Goal: Task Accomplishment & Management: Use online tool/utility

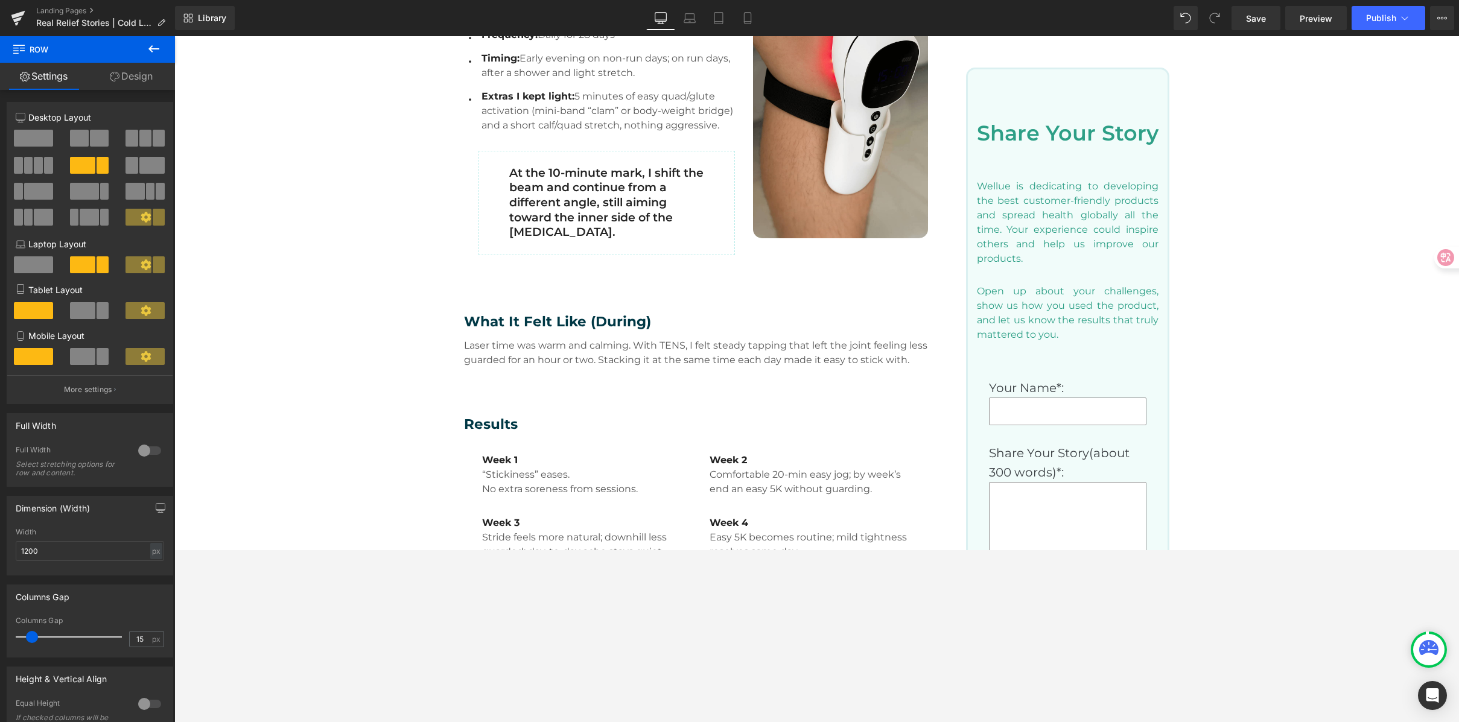
scroll to position [733, 0]
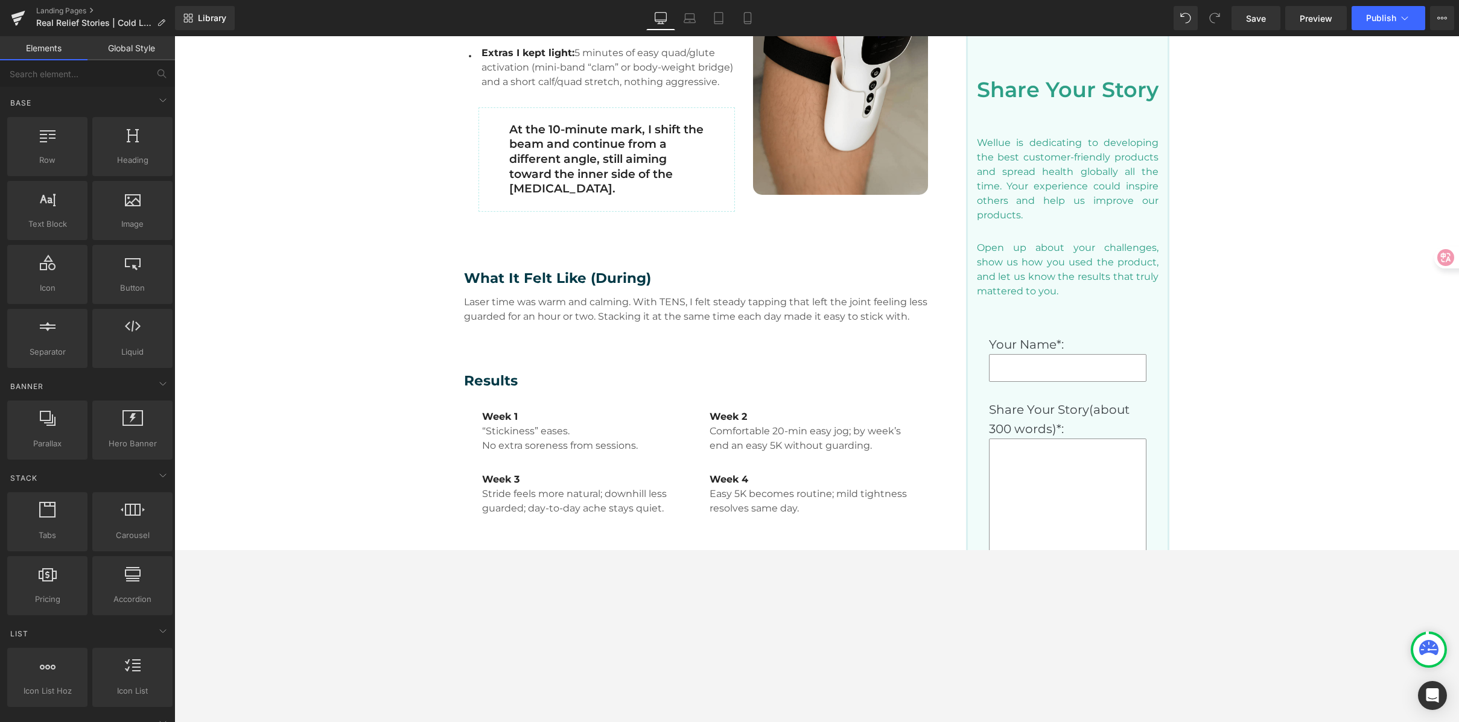
scroll to position [762, 0]
click at [1249, 8] on link "Save" at bounding box center [1256, 18] width 49 height 24
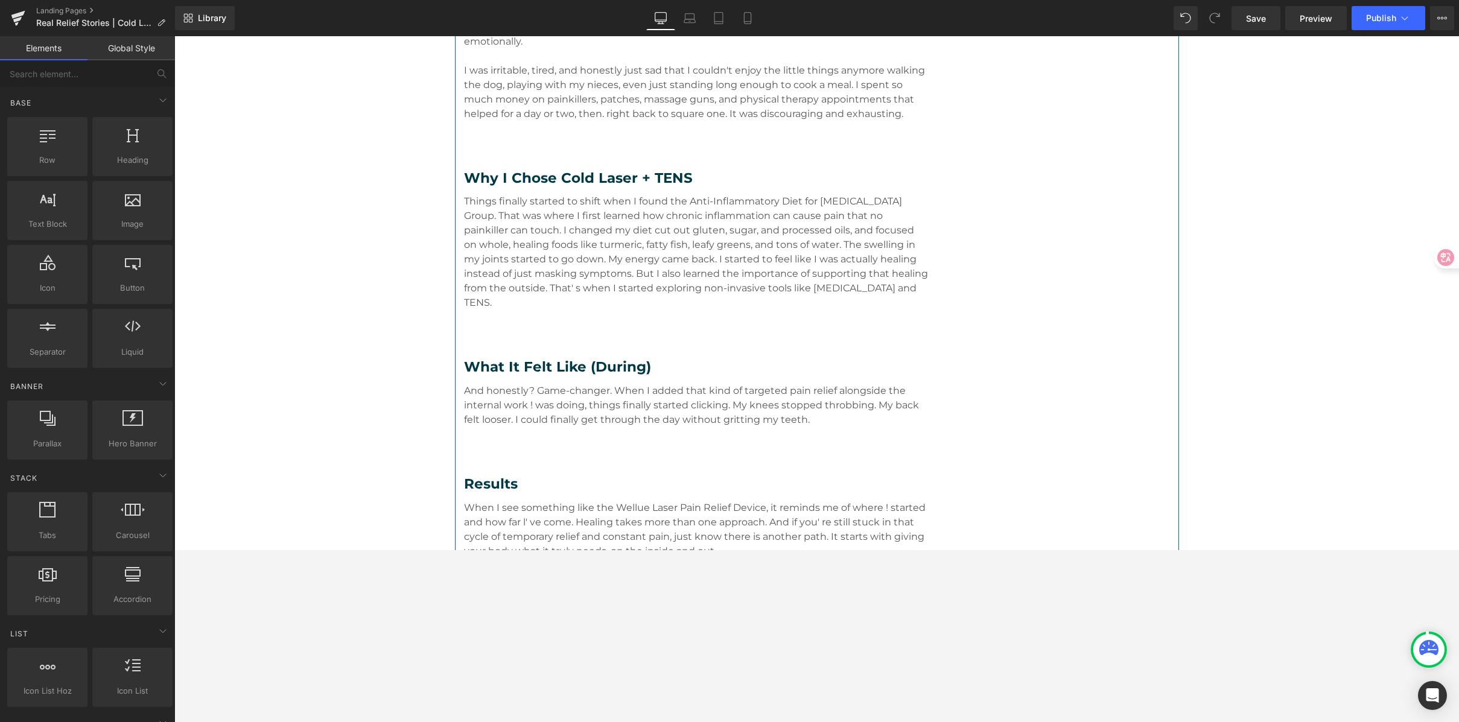
scroll to position [1783, 0]
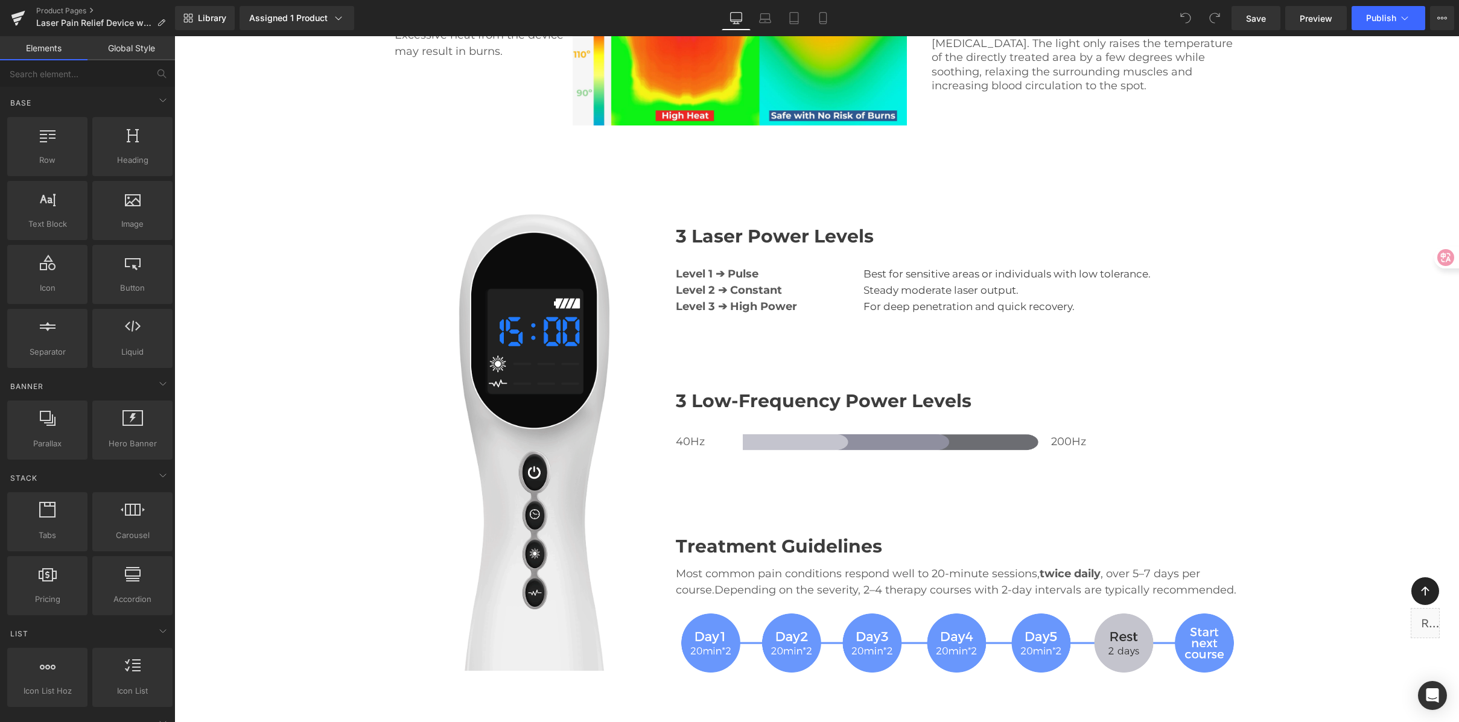
scroll to position [2573, 0]
click at [999, 565] on p "Most common pain conditions respond well to 20-minute sessions, twice daily , o…" at bounding box center [957, 581] width 563 height 33
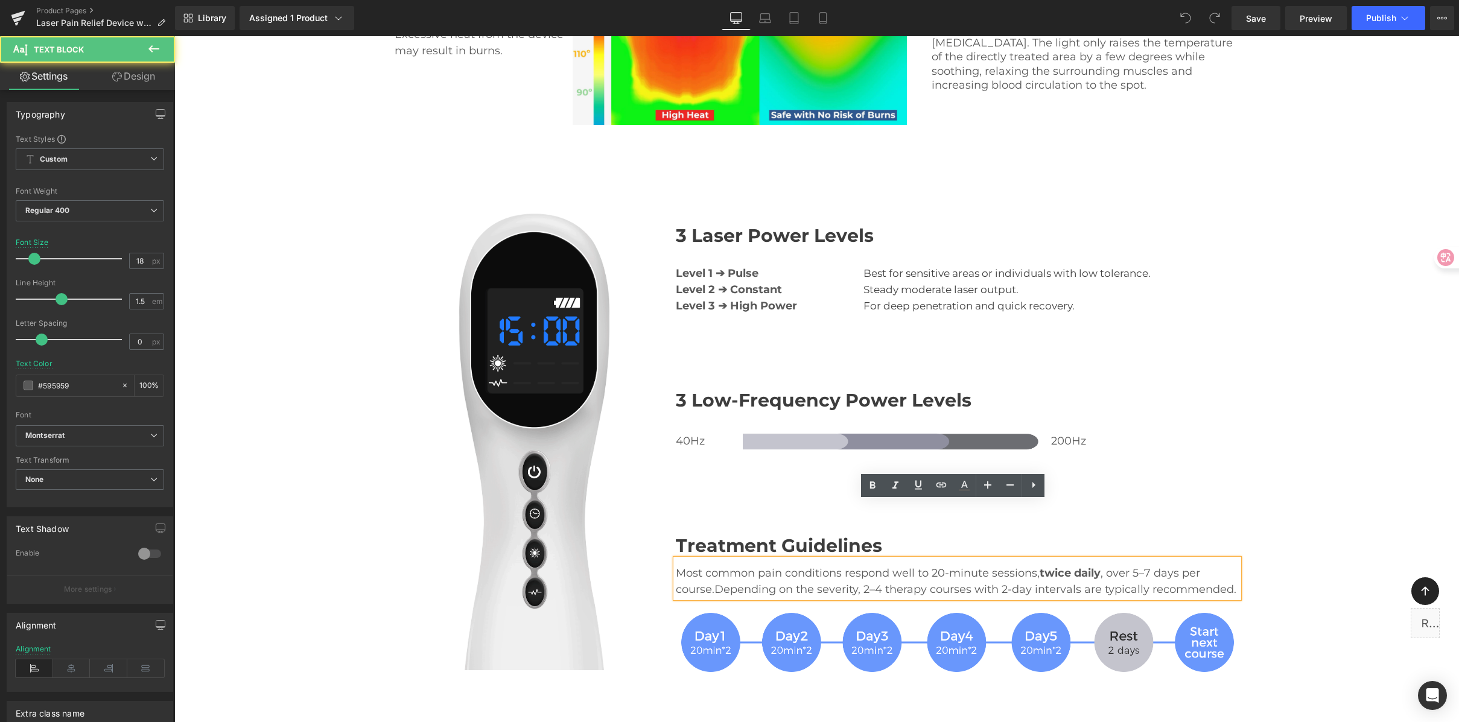
click at [891, 565] on p "Most common pain conditions respond well to 20-minute sessions, twice daily , o…" at bounding box center [957, 581] width 563 height 33
click at [1016, 559] on div "Most common pain conditions respond well to 20-minute sessions, twice daily , o…" at bounding box center [957, 578] width 563 height 39
drag, startPoint x: 1037, startPoint y: 517, endPoint x: 1099, endPoint y: 514, distance: 61.6
click at [1099, 565] on p "Most common pain conditions respond well to 20-minute sessions, twice daily , o…" at bounding box center [957, 581] width 563 height 33
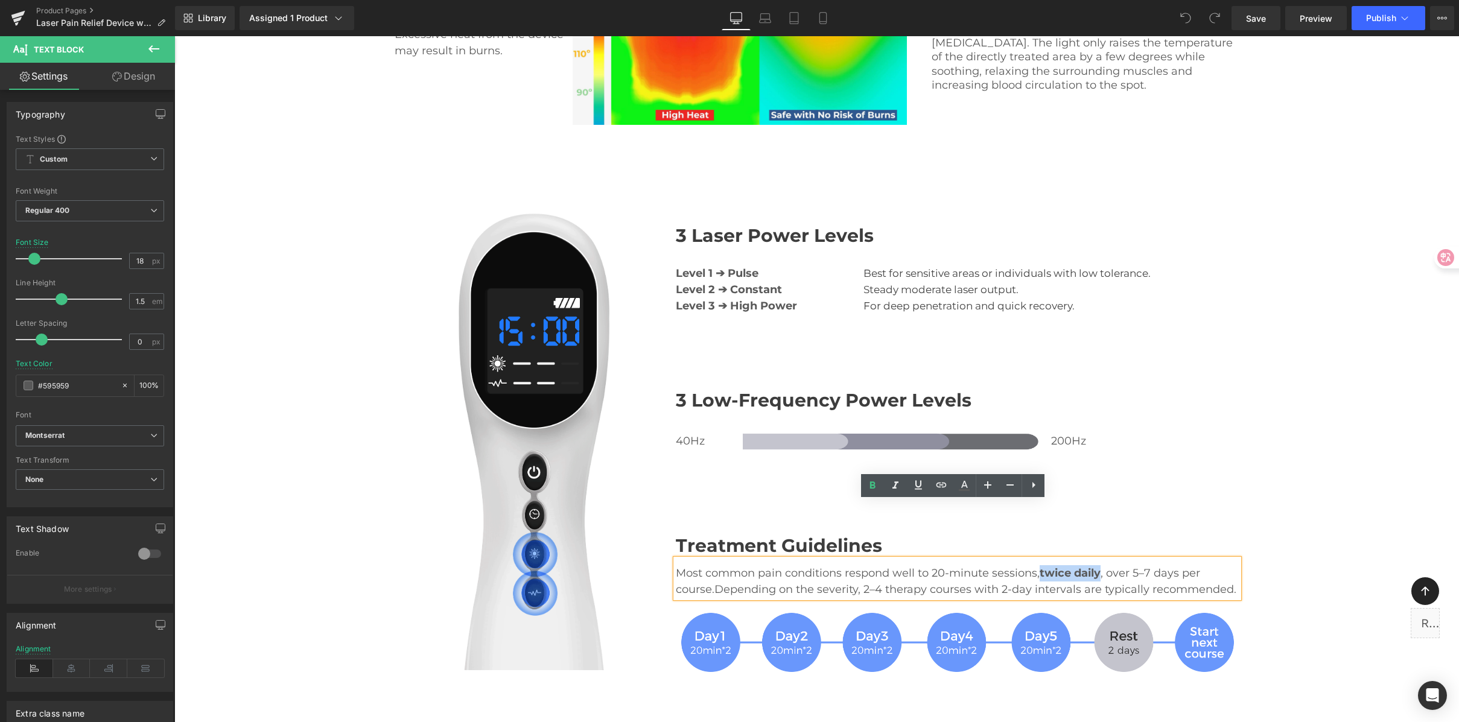
copy strong "twice daily"
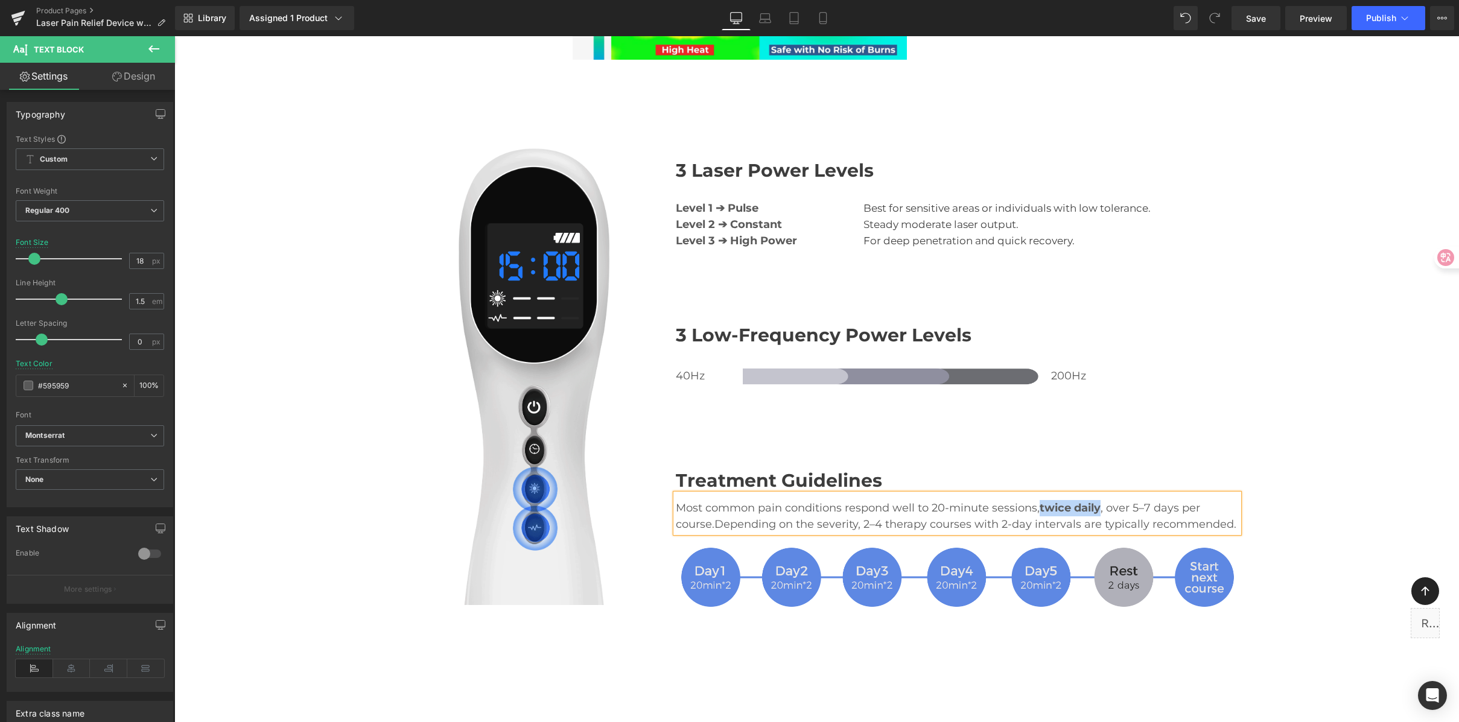
scroll to position [2650, 0]
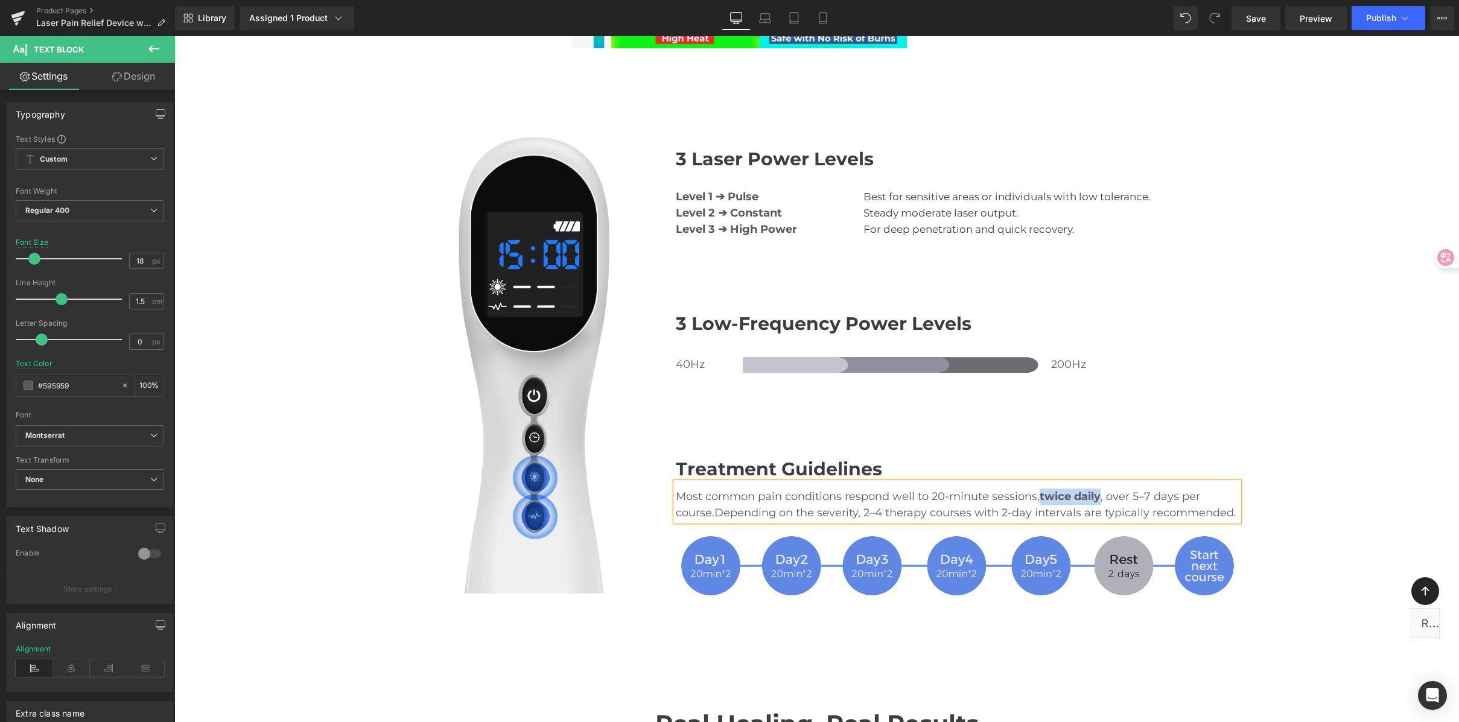
click at [787, 533] on img at bounding box center [957, 565] width 563 height 64
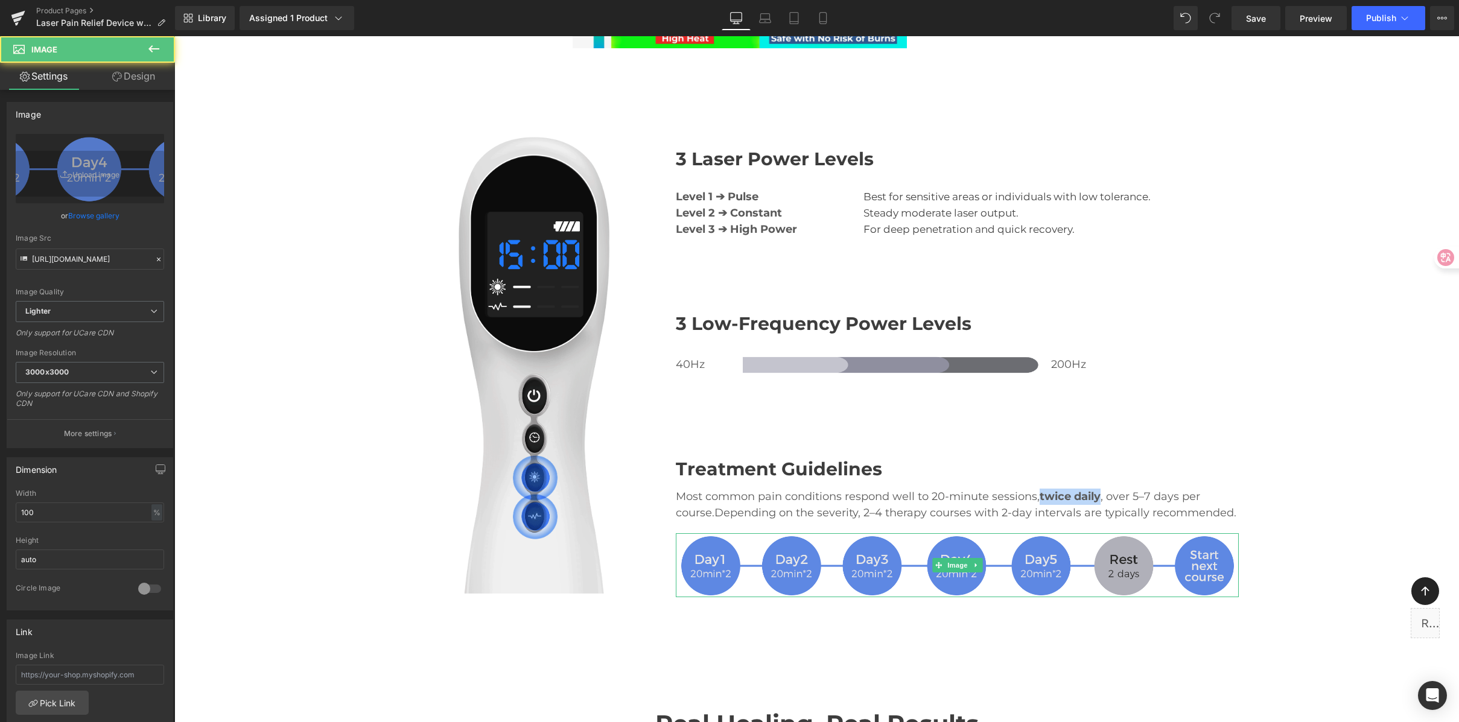
click at [719, 533] on img at bounding box center [957, 565] width 563 height 64
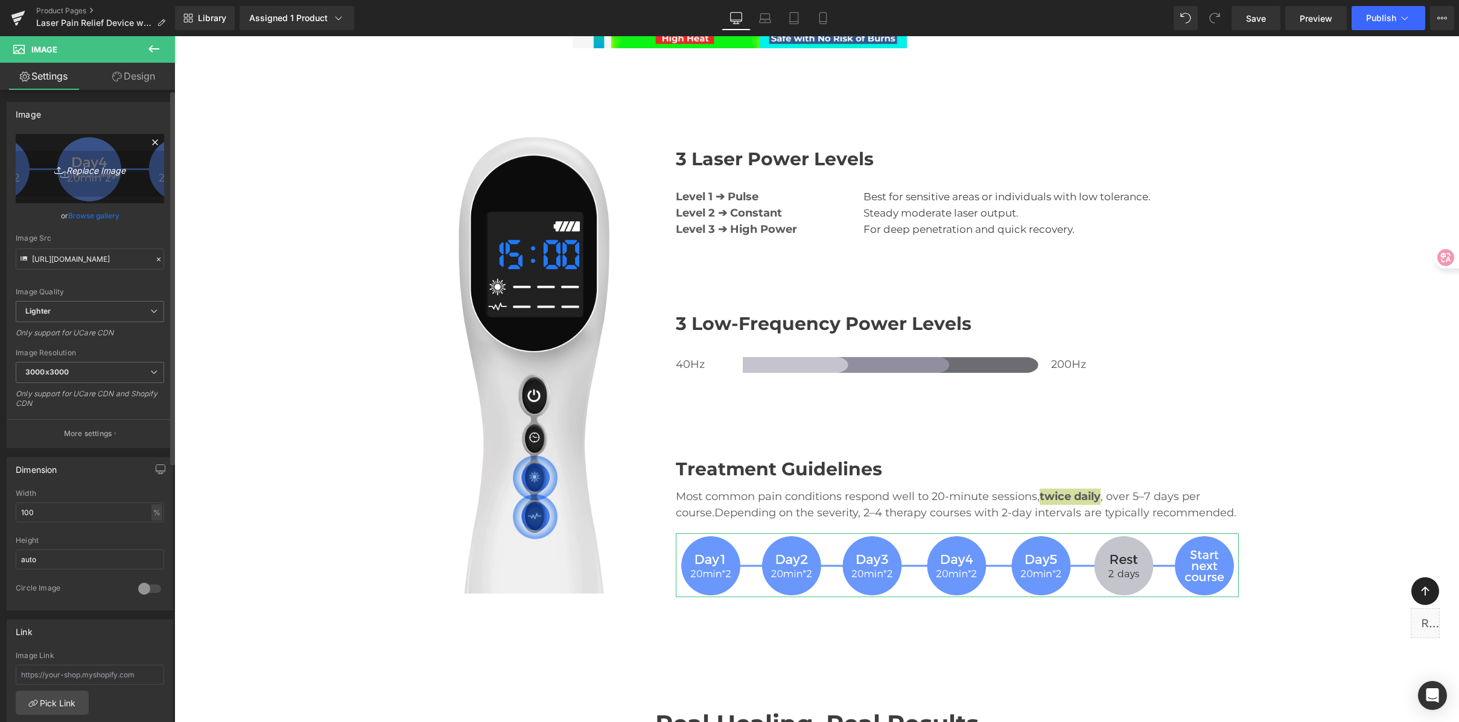
click at [49, 174] on icon "Replace Image" at bounding box center [90, 168] width 97 height 15
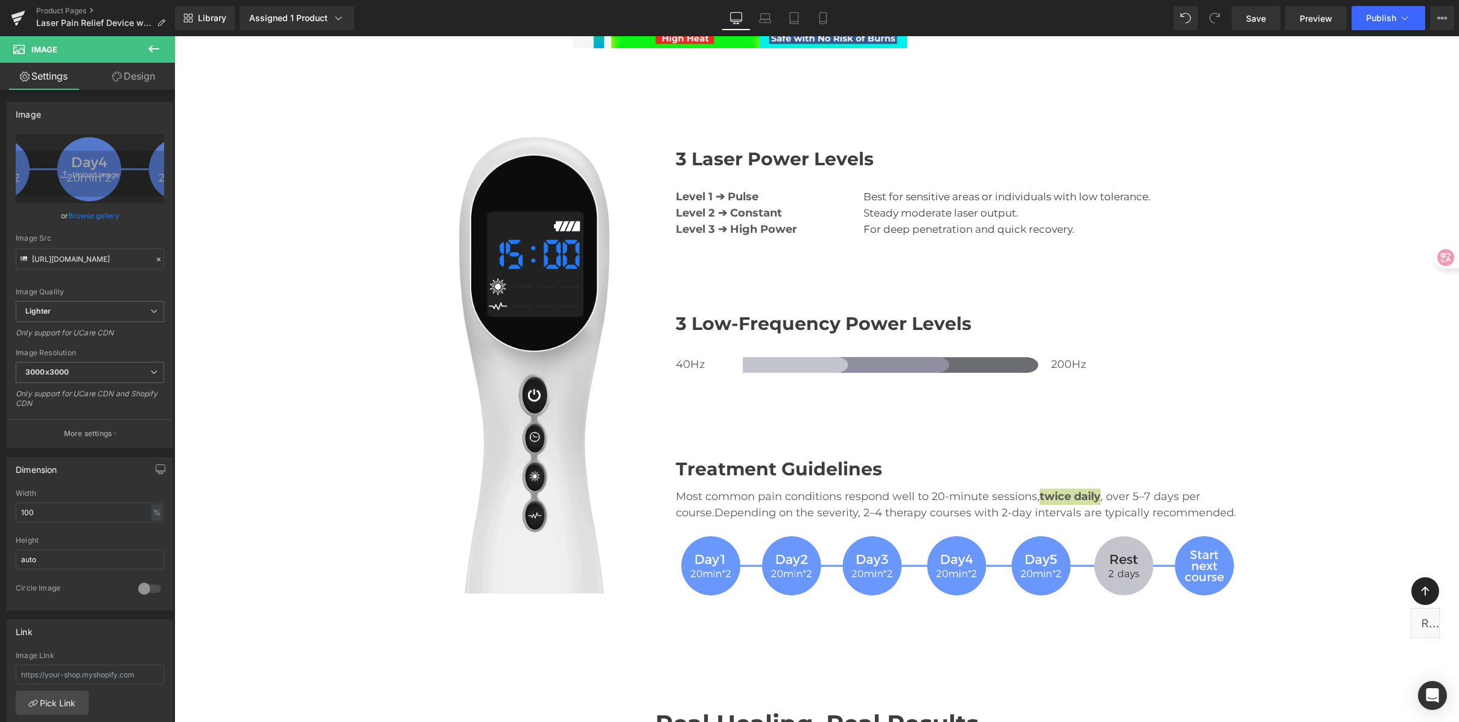
type input "C:\fakepath\twice daily.png"
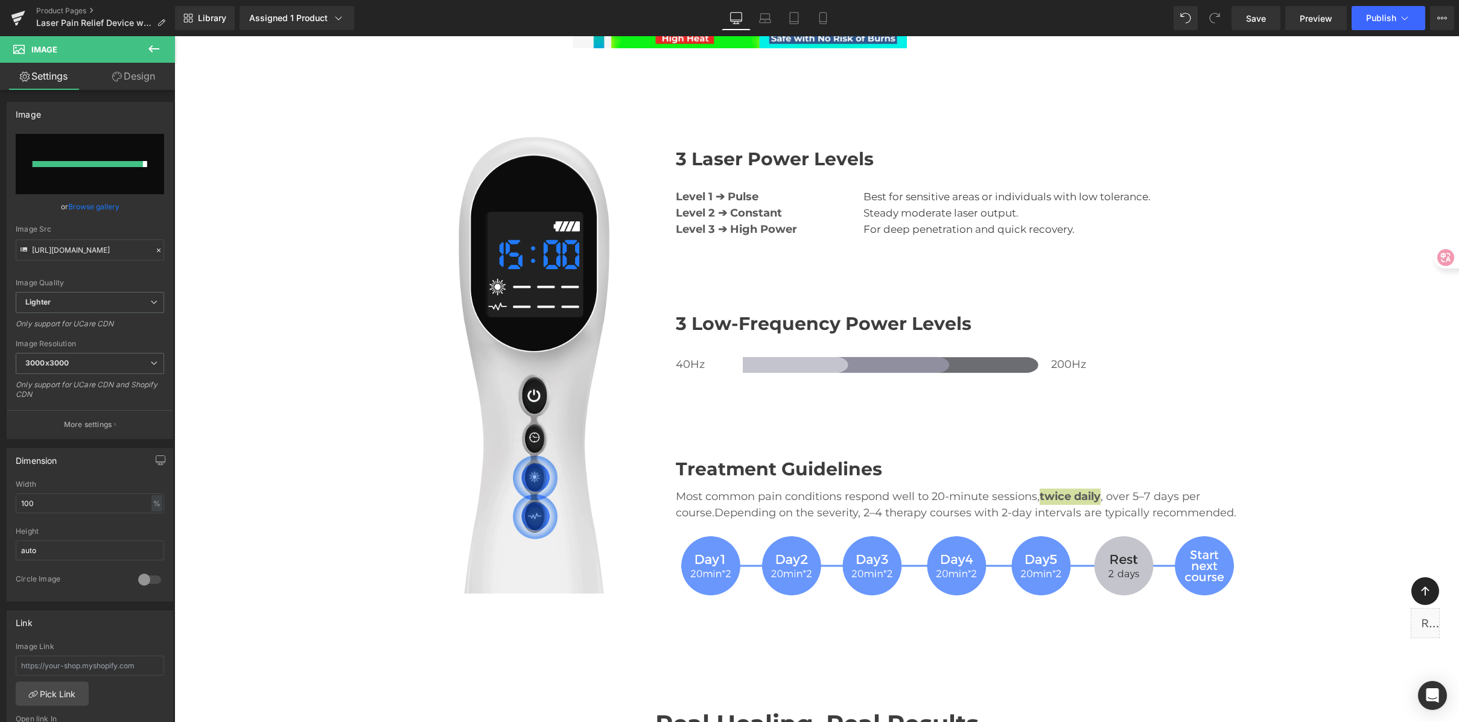
type input "https://ucarecdn.com/06782380-df54-46aa-b440-57e4a7cd34d5/-/format/auto/-/previ…"
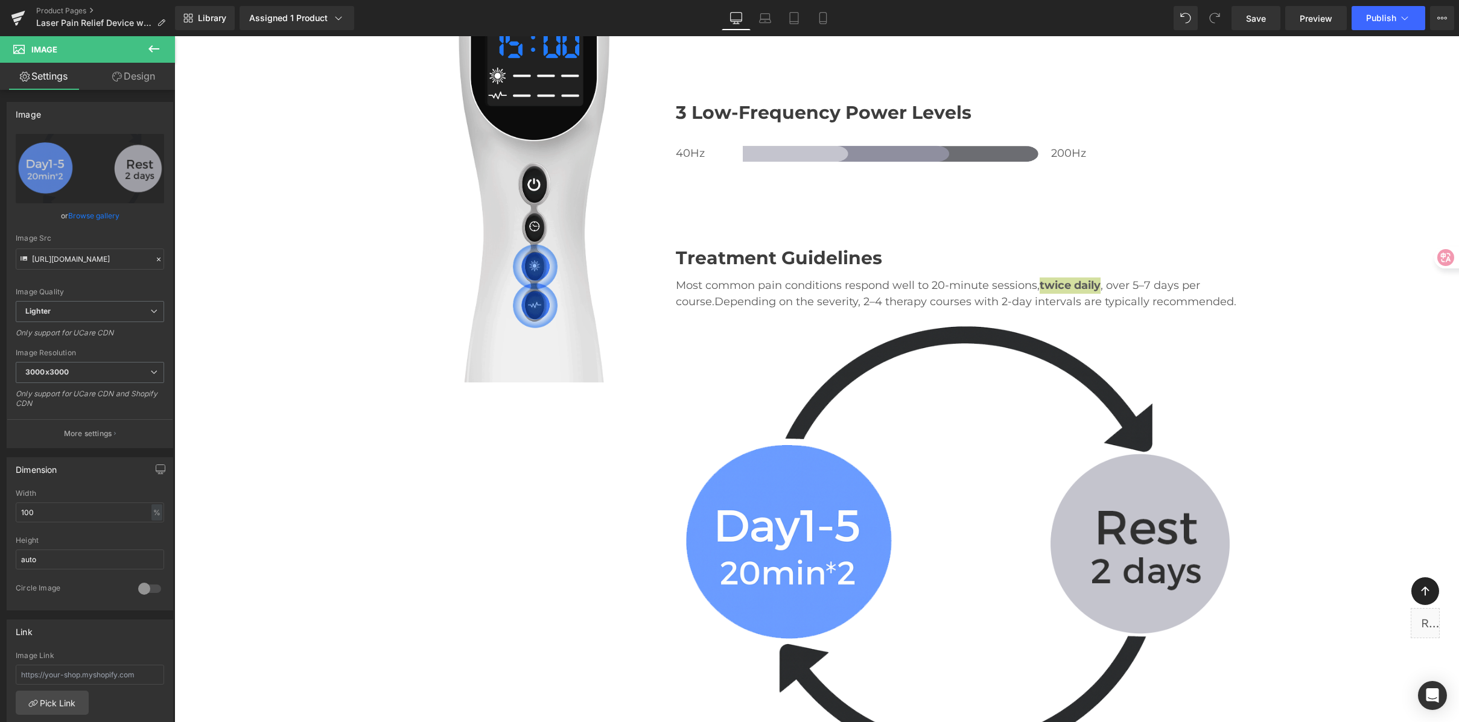
scroll to position [2860, 0]
drag, startPoint x: 48, startPoint y: 511, endPoint x: -1, endPoint y: 508, distance: 49.6
click at [0, 508] on html "You are previewing how the will restyle your page. You can not edit Elements in…" at bounding box center [729, 361] width 1459 height 722
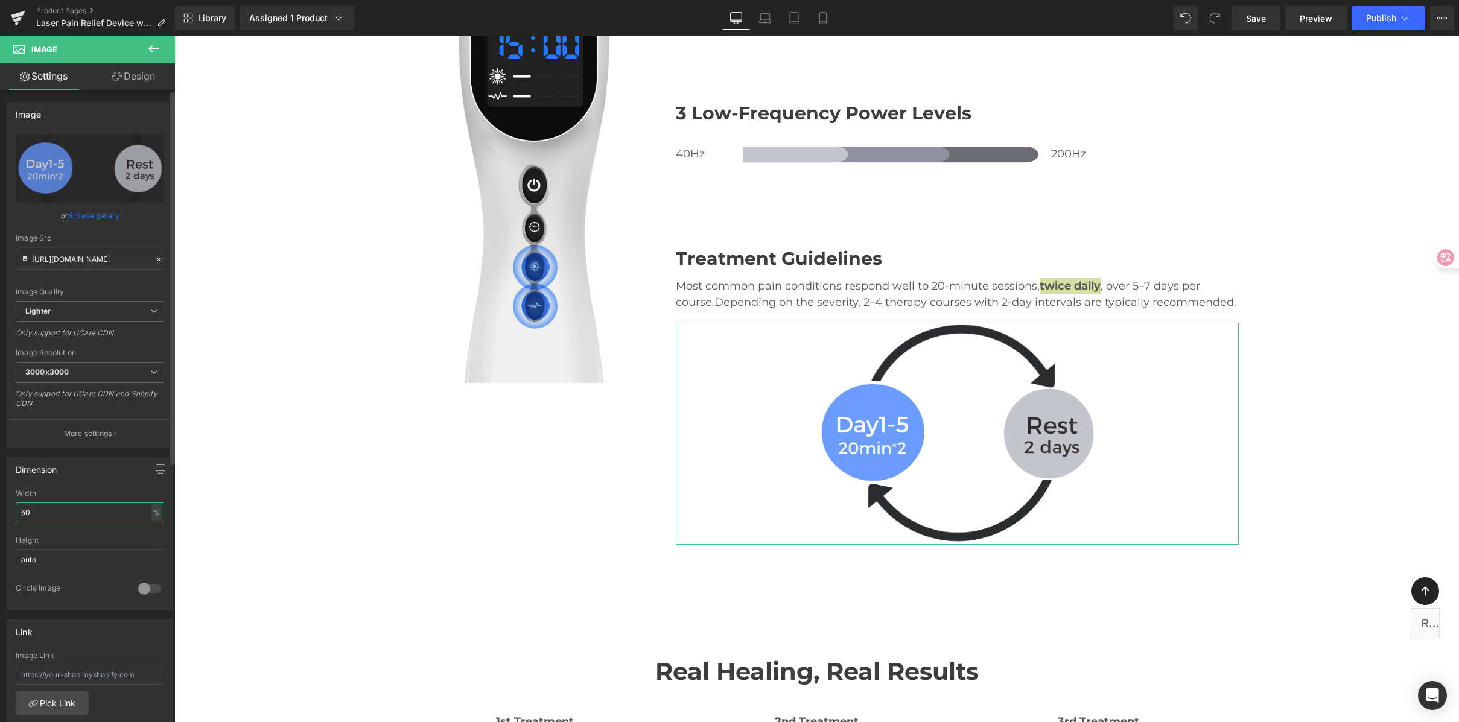
type input "5"
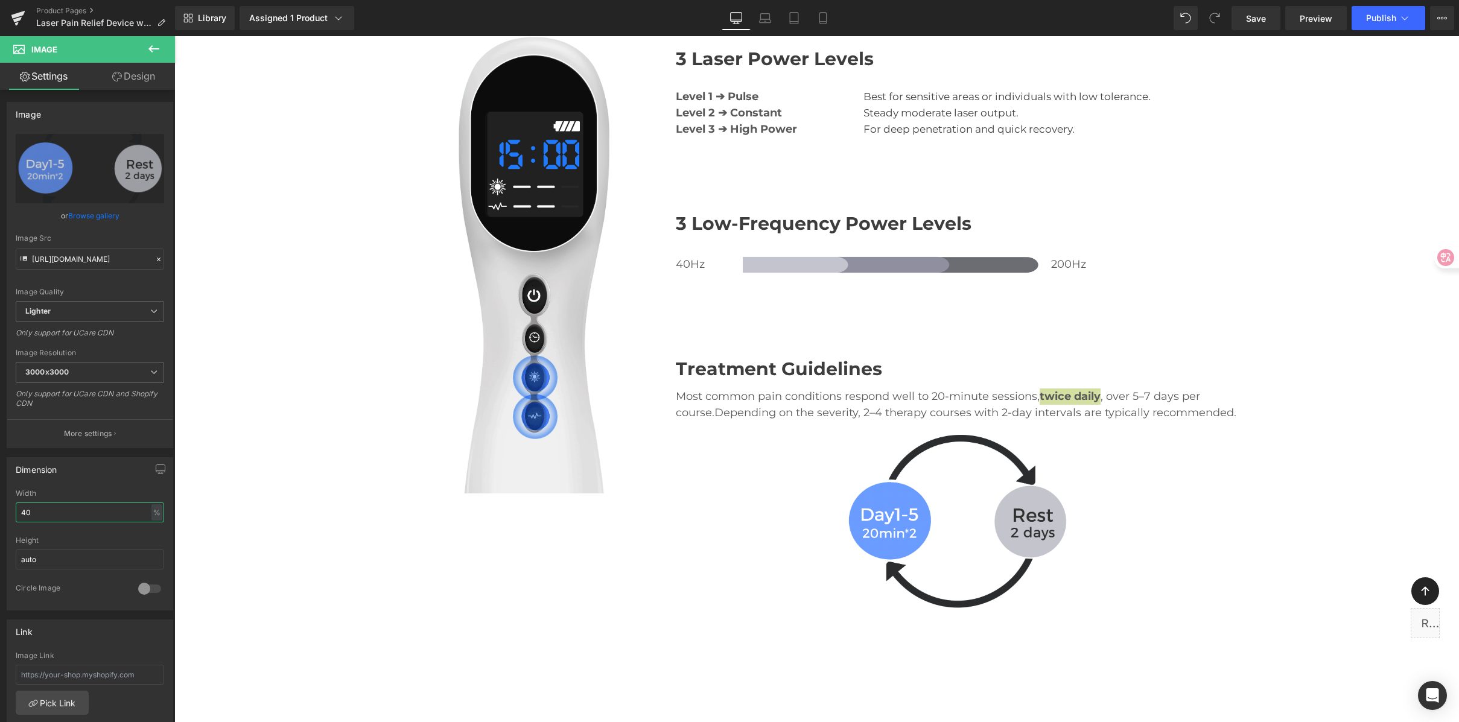
scroll to position [2748, 0]
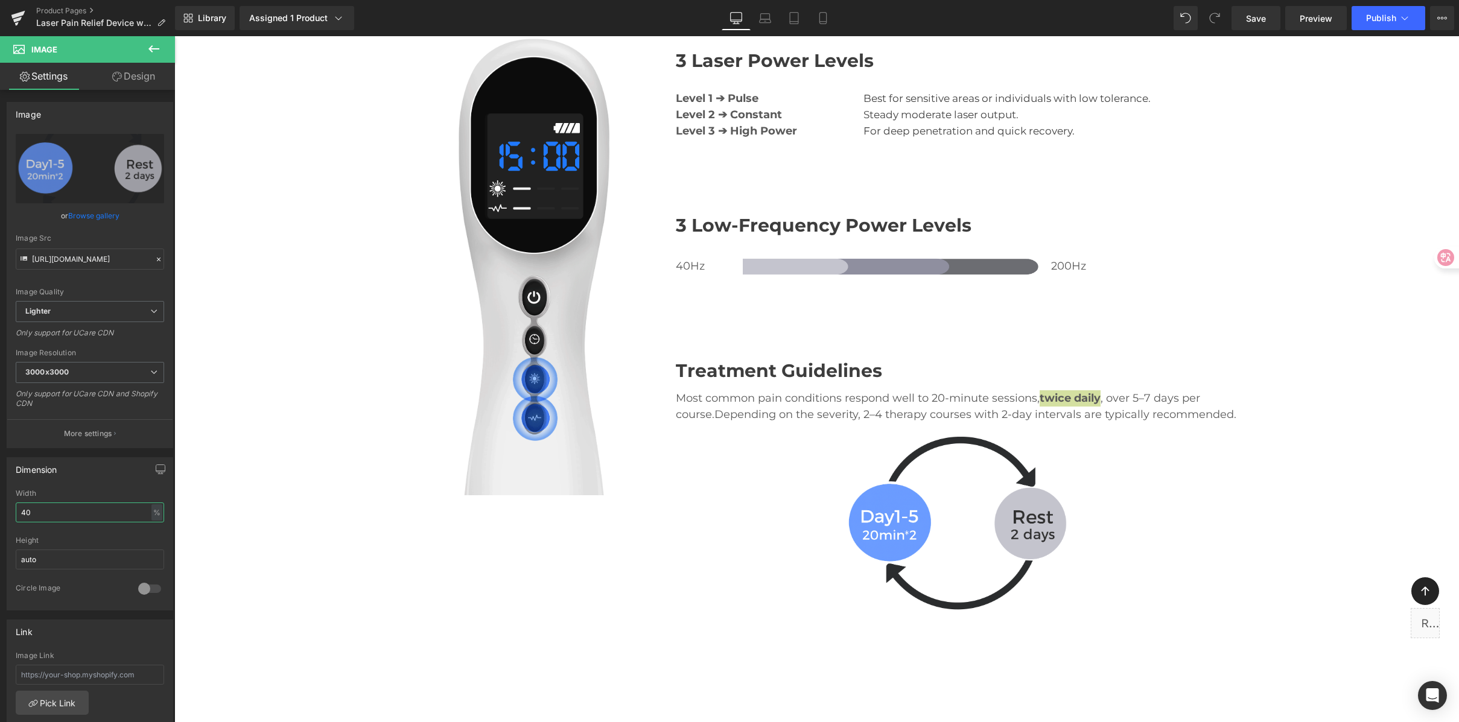
type input "40"
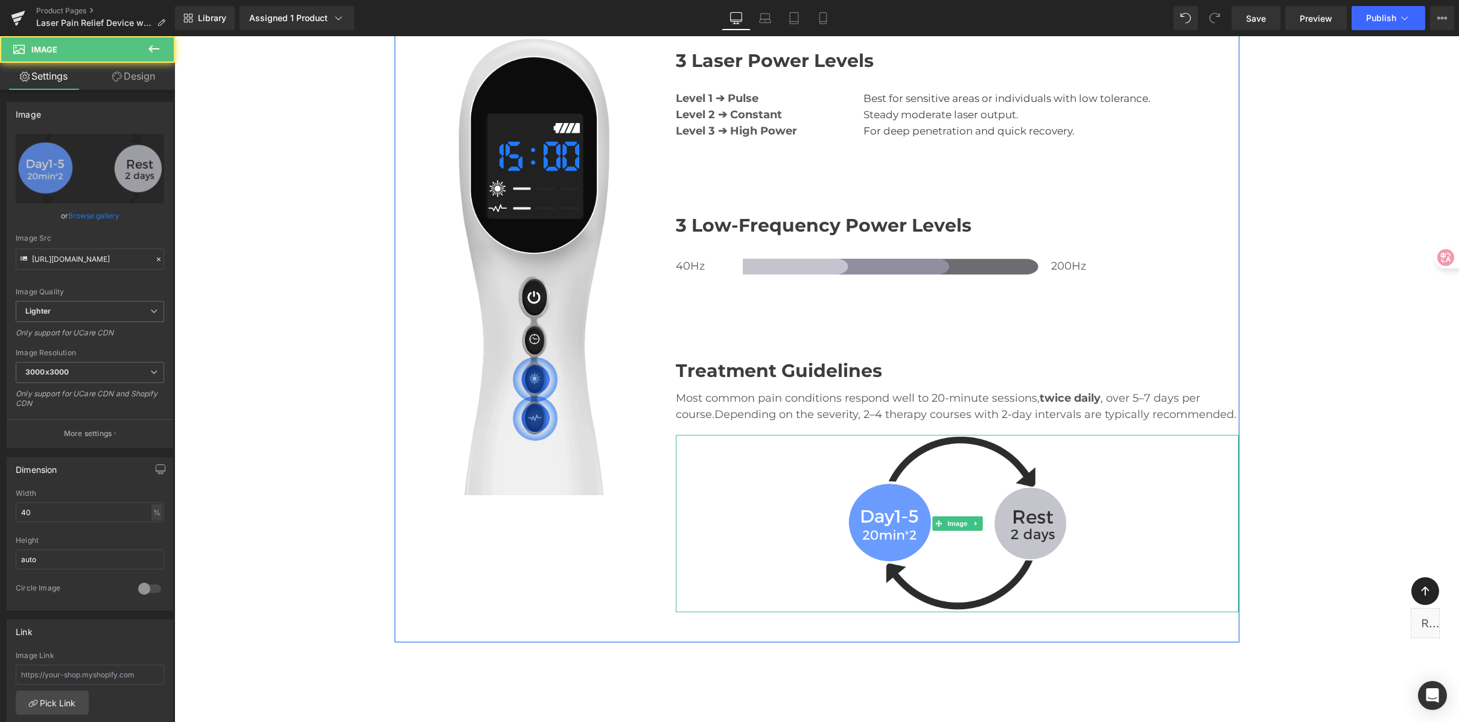
click at [1223, 435] on div at bounding box center [957, 523] width 563 height 177
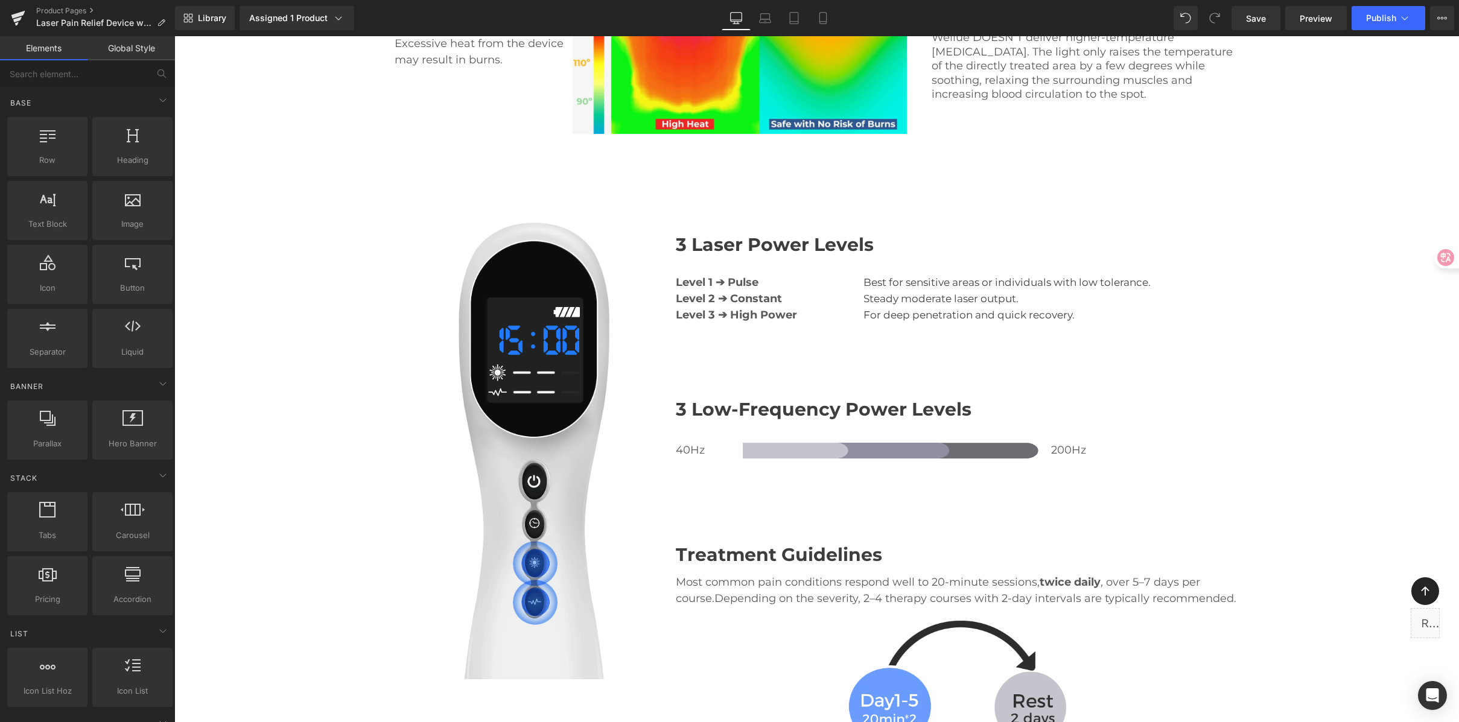
scroll to position [2800, 0]
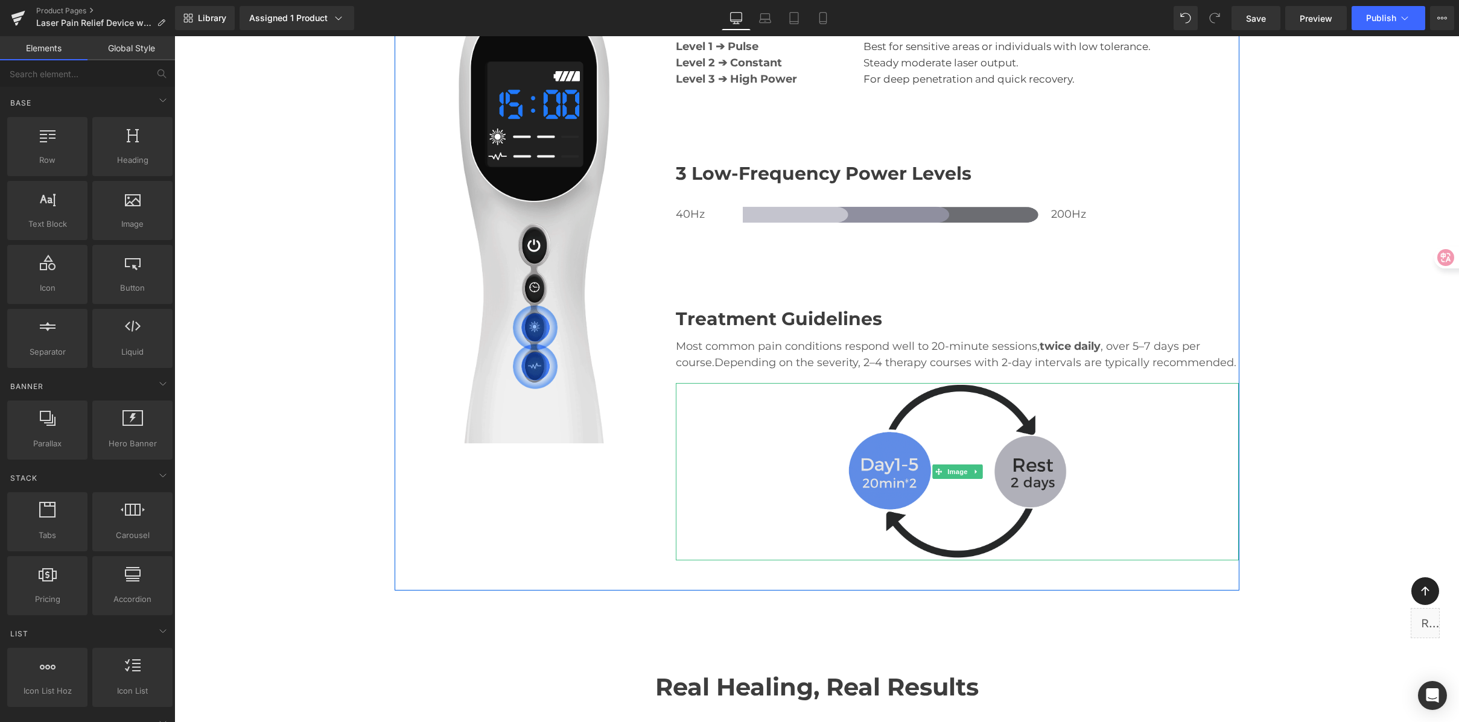
click at [934, 384] on img at bounding box center [957, 471] width 225 height 177
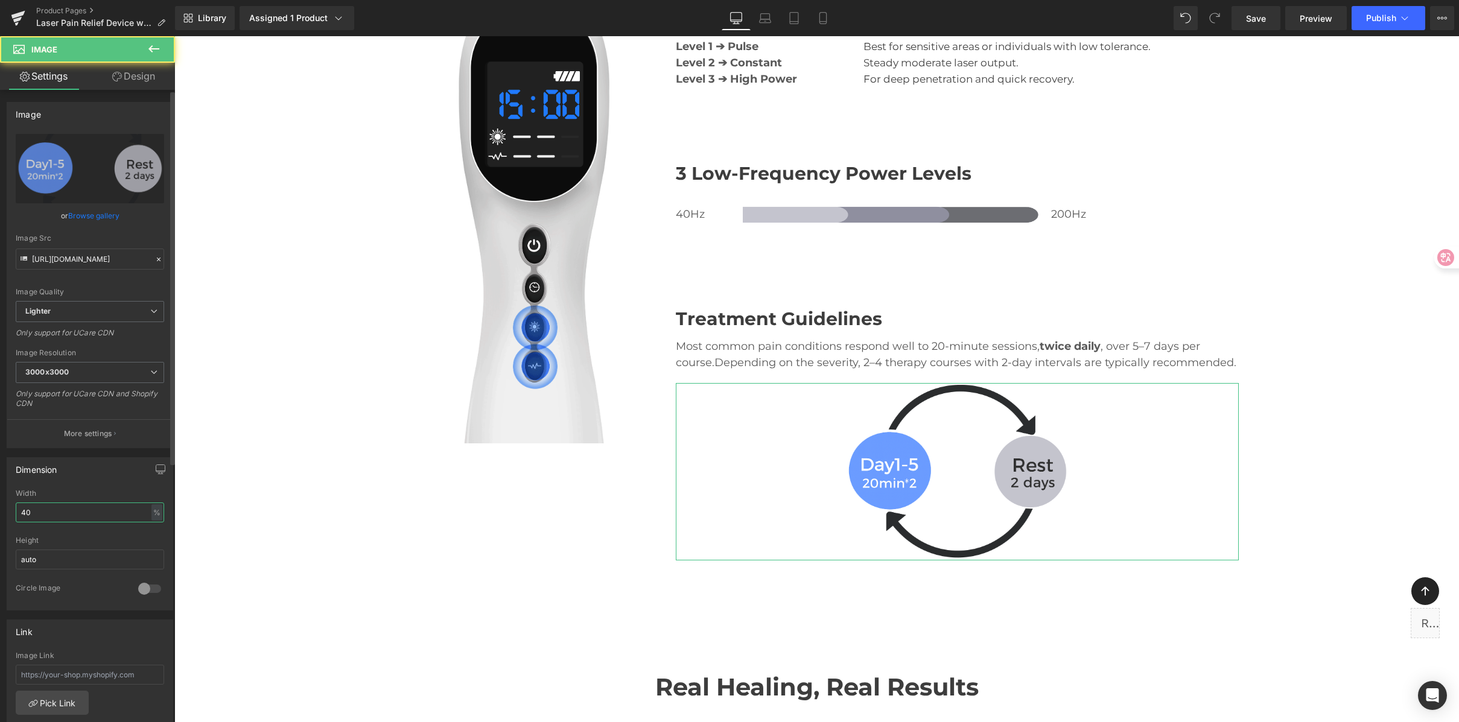
drag, startPoint x: 51, startPoint y: 511, endPoint x: 5, endPoint y: 506, distance: 46.7
click at [3, 508] on div "Dimension 40% Width 40 % % px auto Height auto 0 Circle Image" at bounding box center [90, 529] width 180 height 162
type input "3"
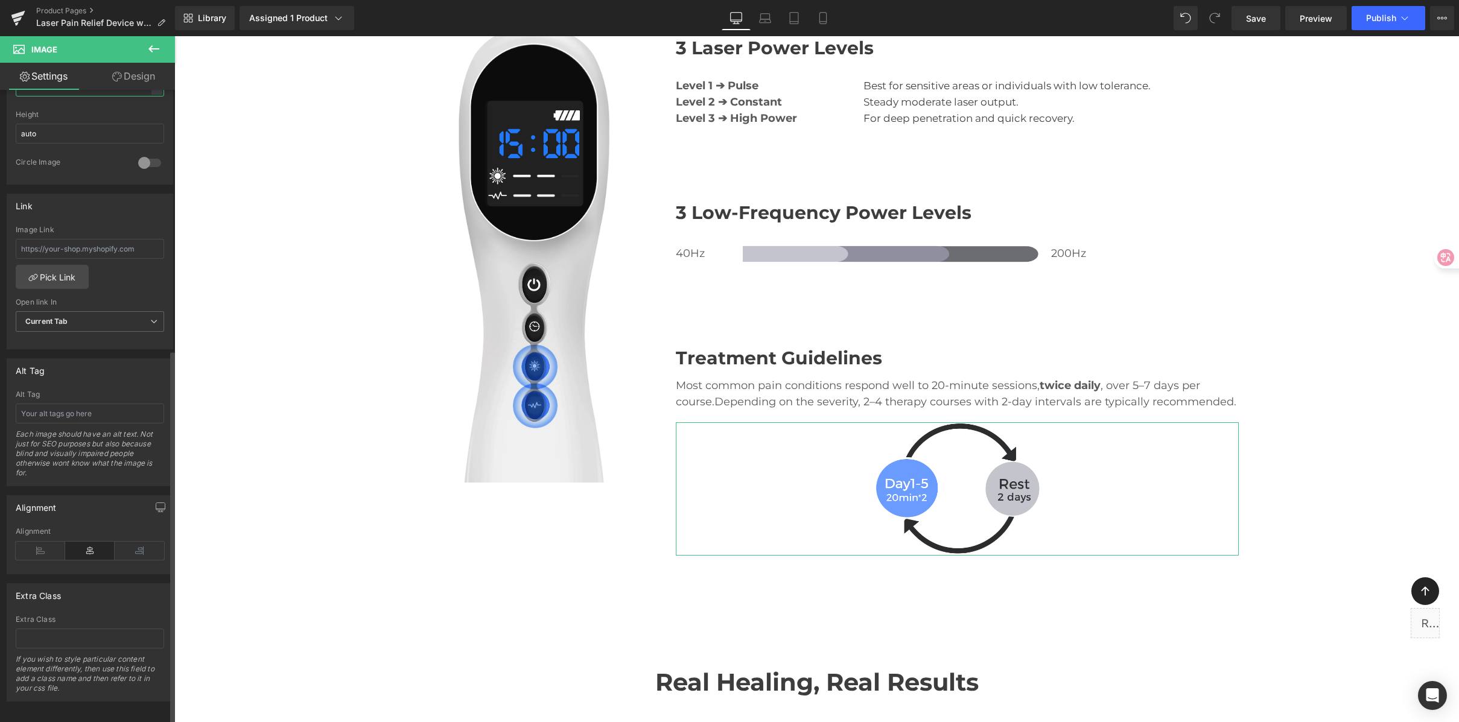
scroll to position [439, 0]
type input "30"
click at [40, 542] on icon at bounding box center [40, 547] width 49 height 18
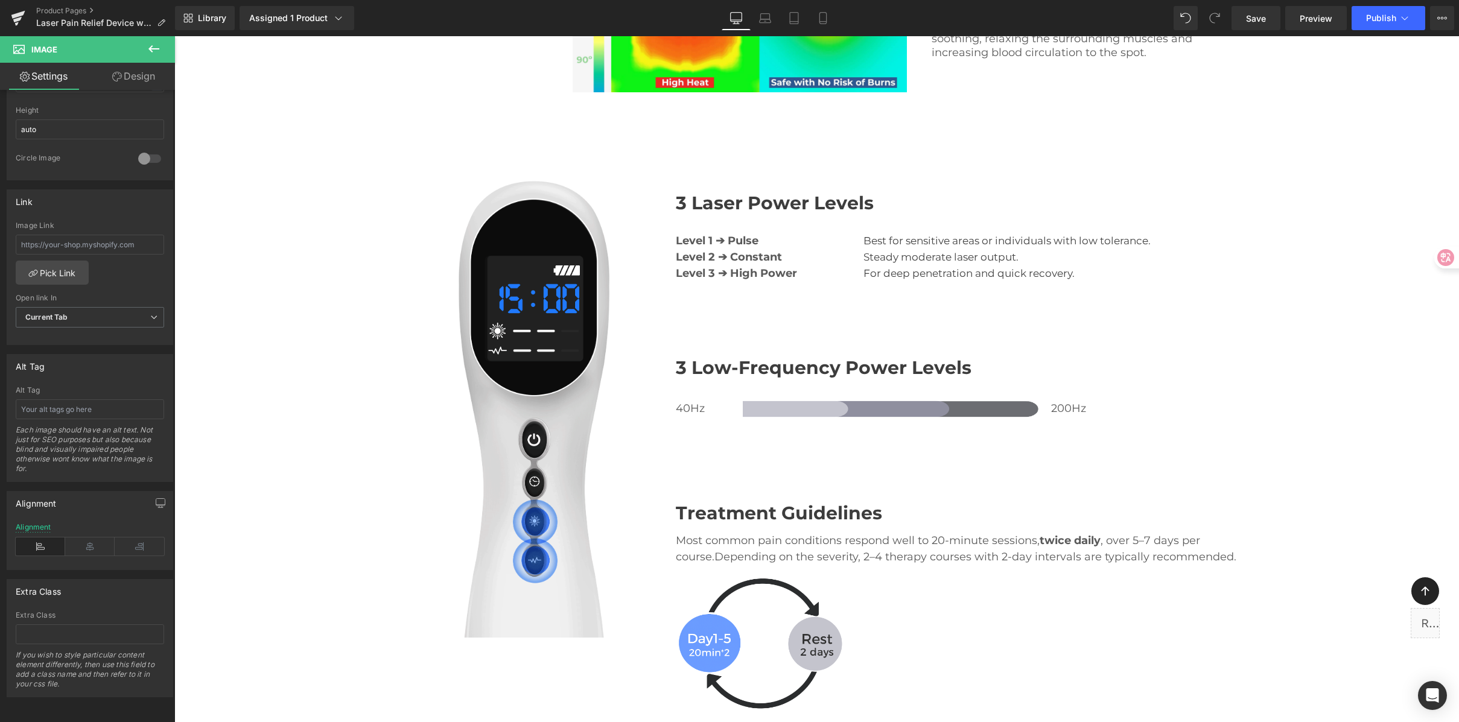
scroll to position [2608, 0]
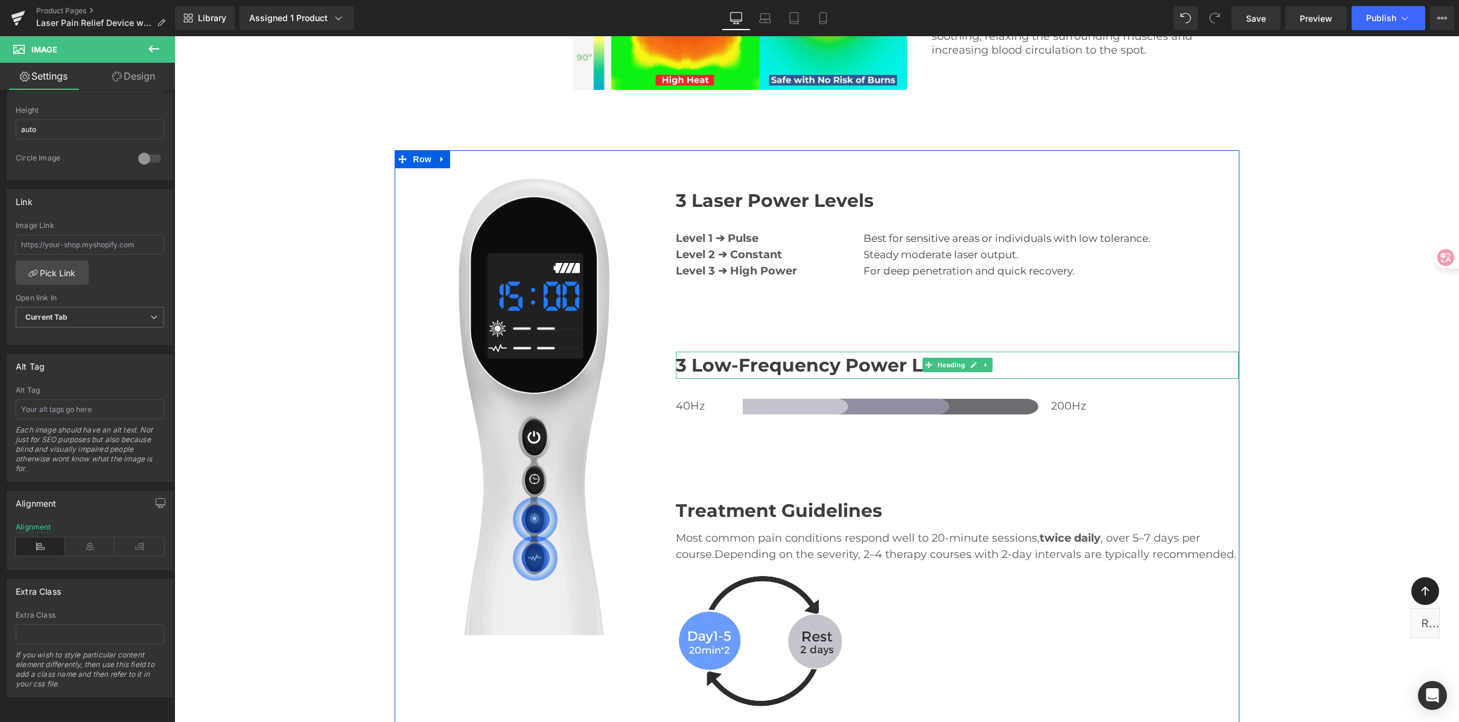
click at [707, 352] on h2 "3 Low-Frequency Power Levels" at bounding box center [957, 365] width 563 height 27
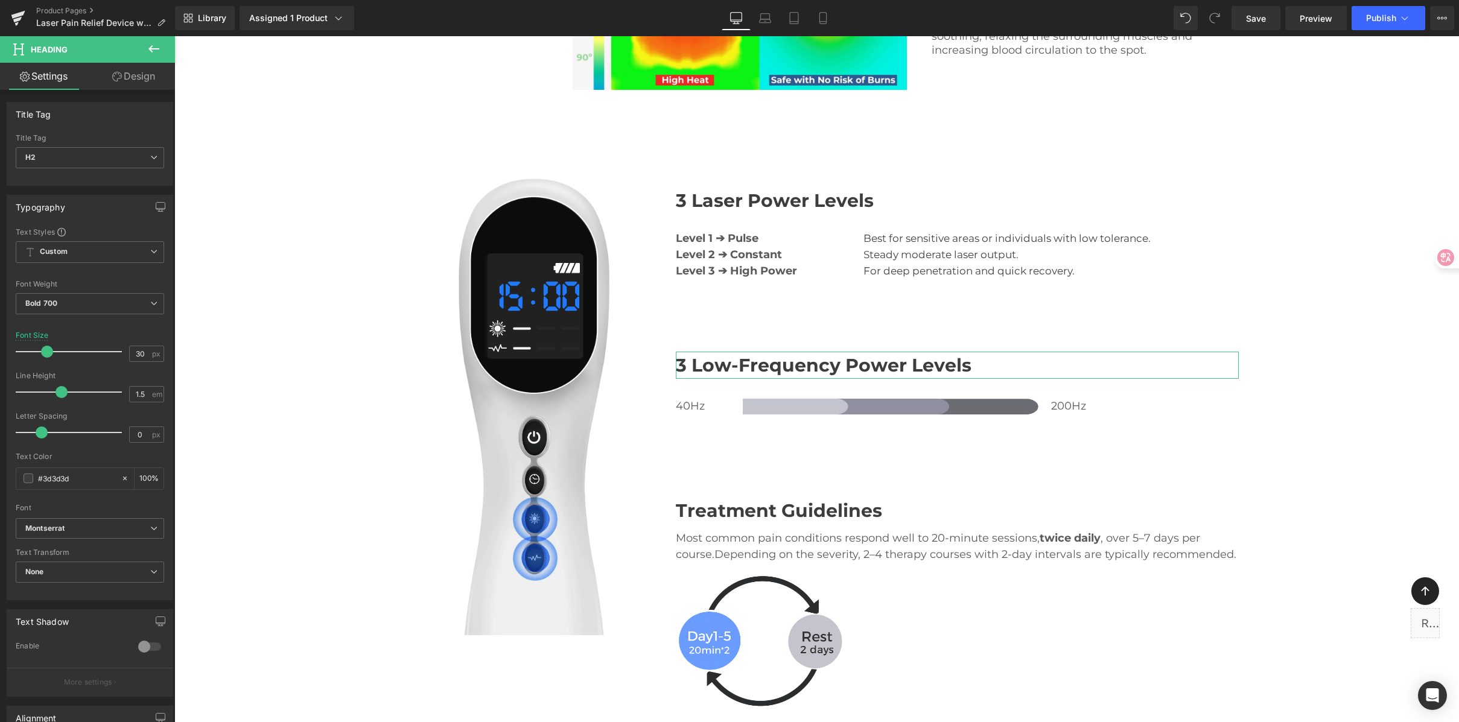
click at [121, 79] on link "Design" at bounding box center [134, 76] width 88 height 27
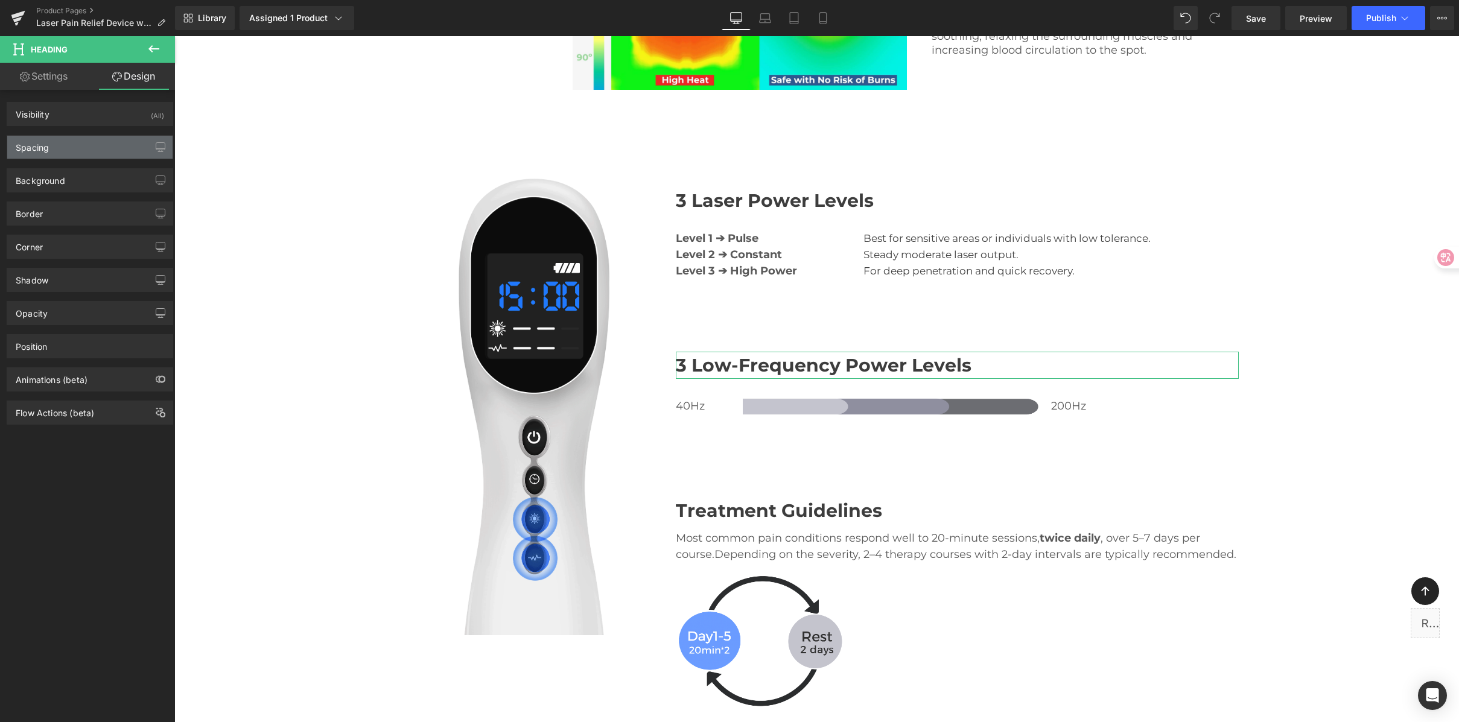
click at [77, 142] on div "Spacing" at bounding box center [89, 147] width 165 height 23
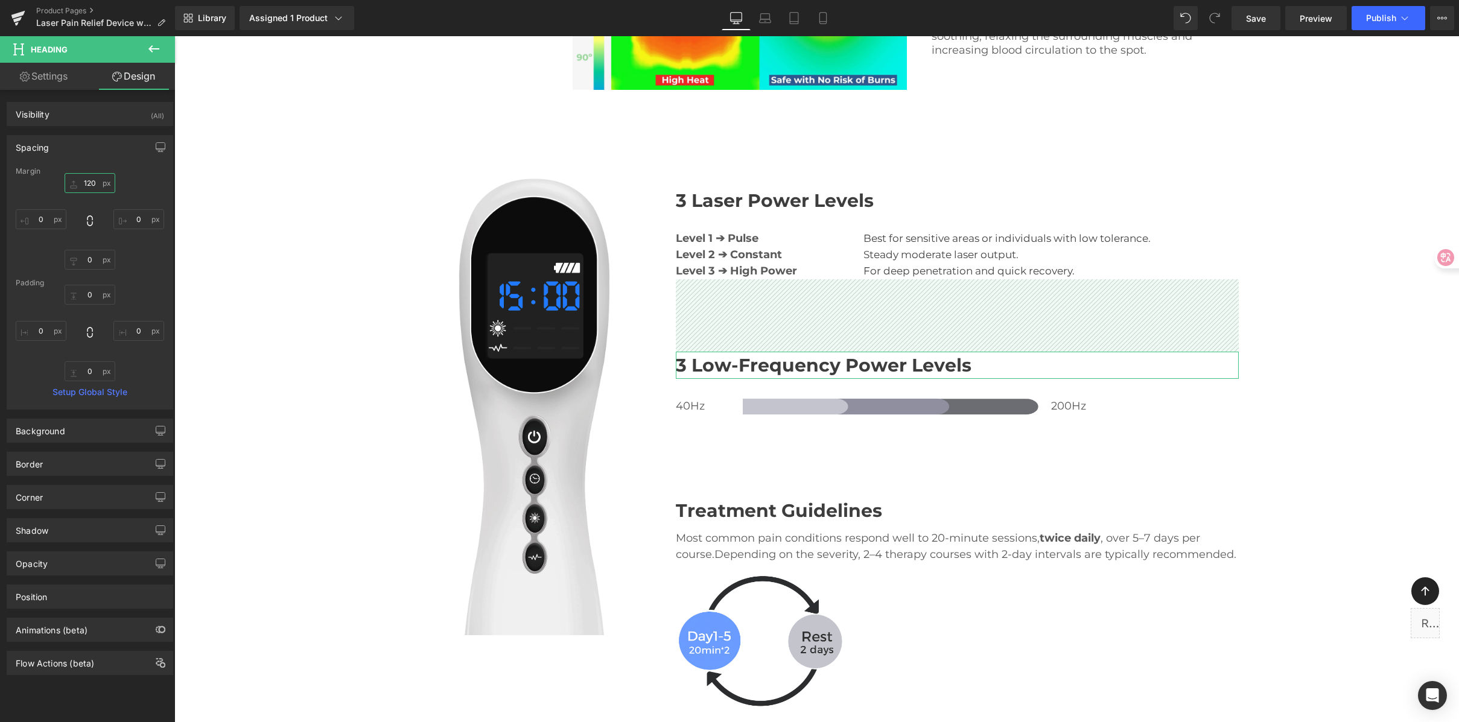
click at [100, 186] on input "120" at bounding box center [90, 183] width 51 height 20
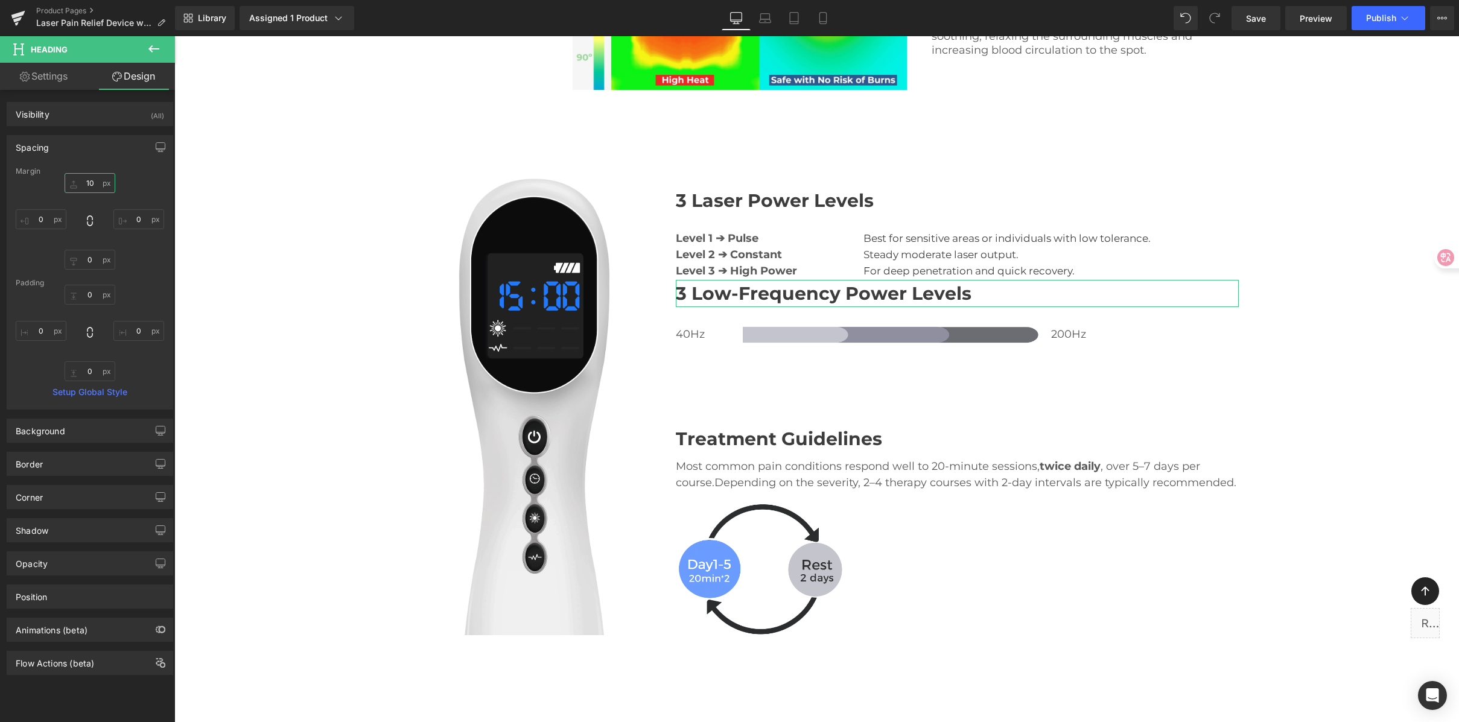
type input "100"
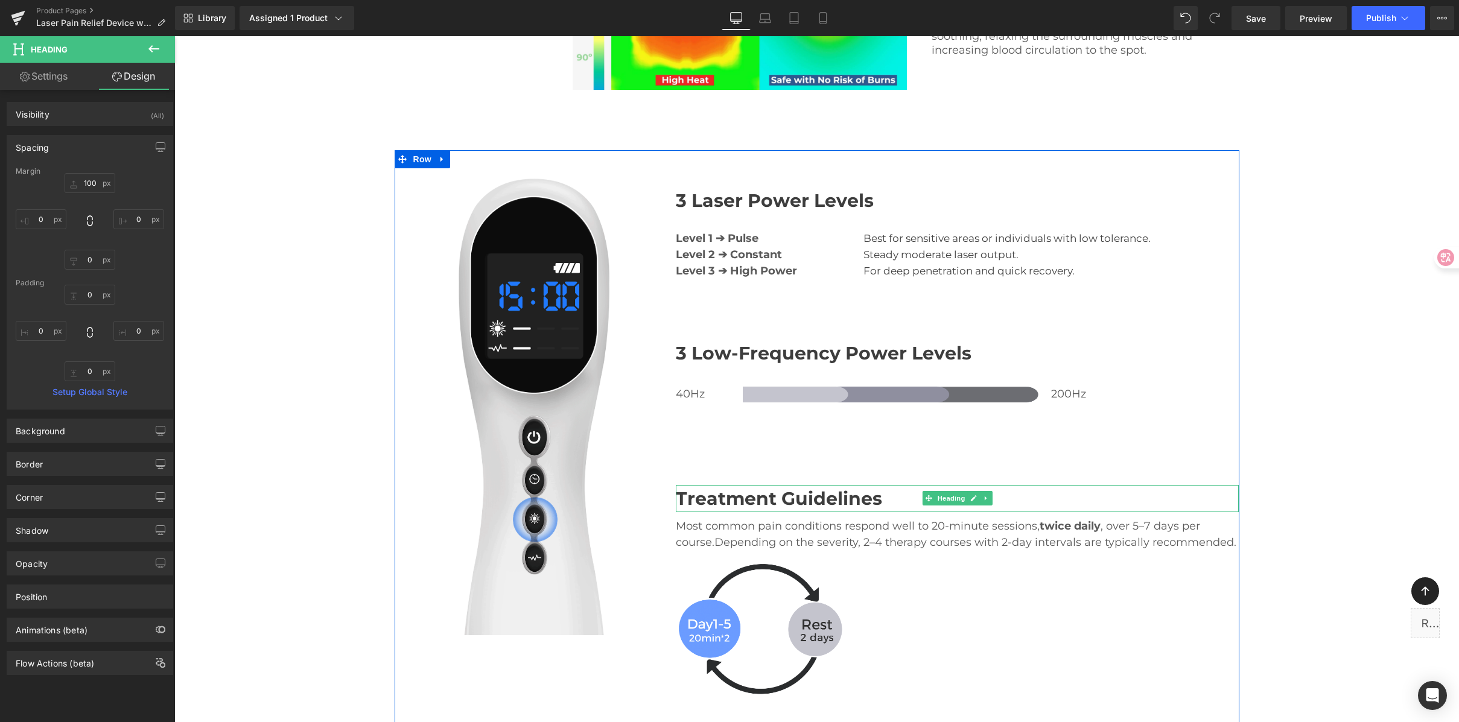
click at [741, 485] on h2 "Treatment Guidelines" at bounding box center [957, 498] width 563 height 27
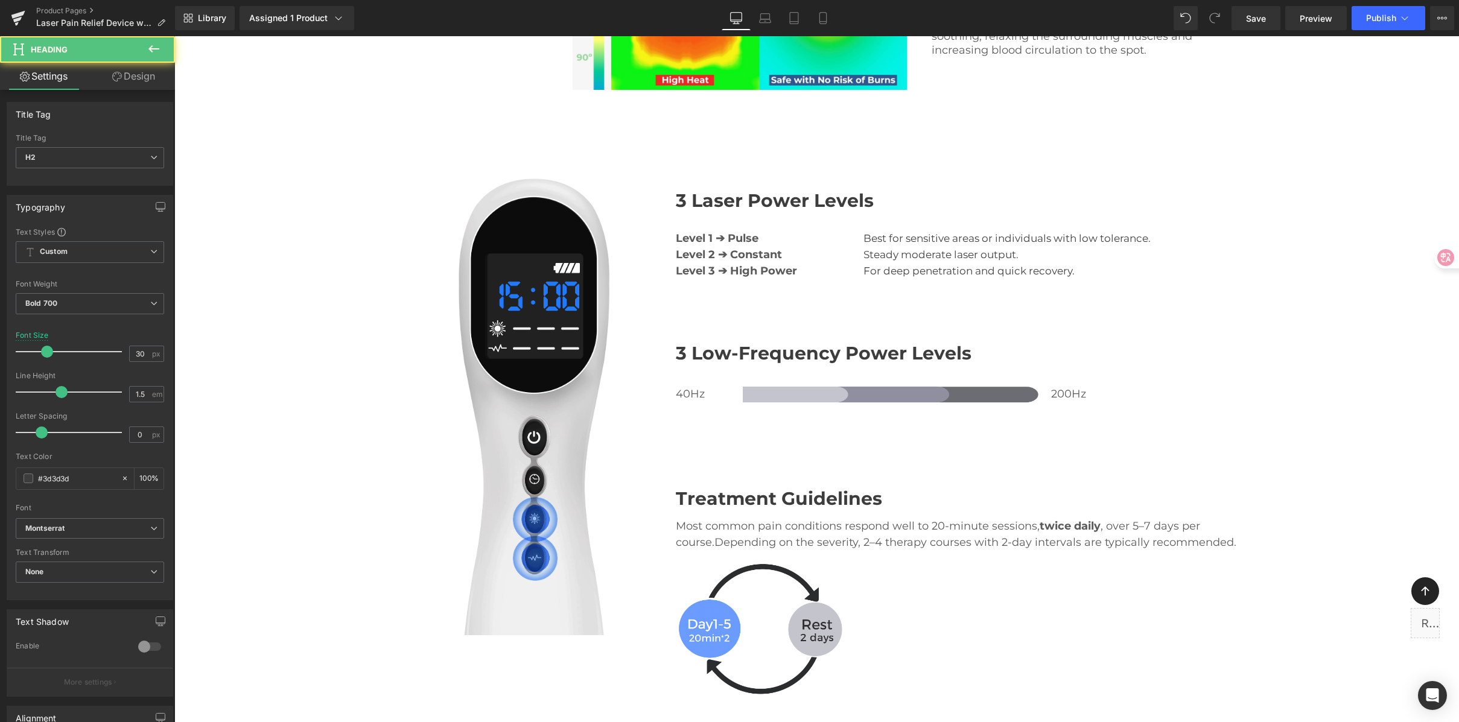
click at [136, 74] on link "Design" at bounding box center [134, 76] width 88 height 27
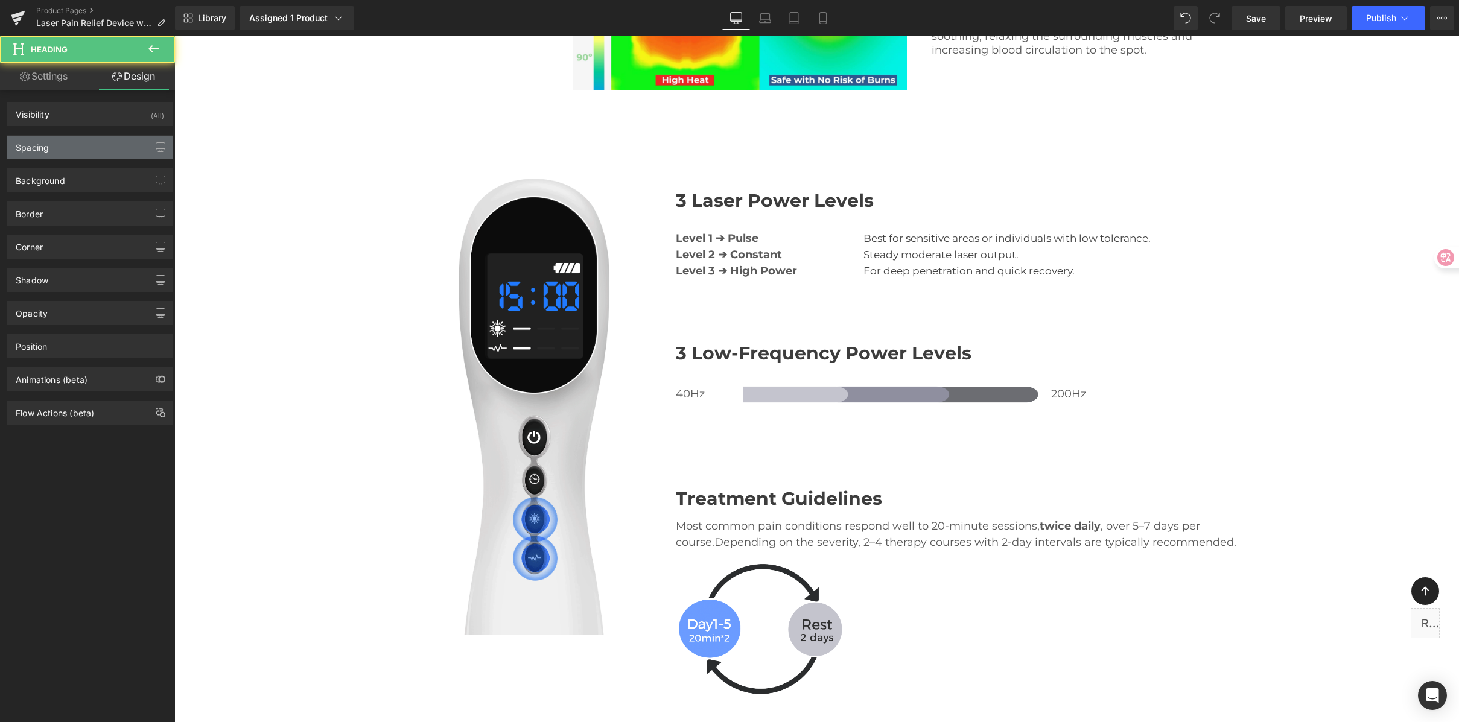
type input "120"
type input "0"
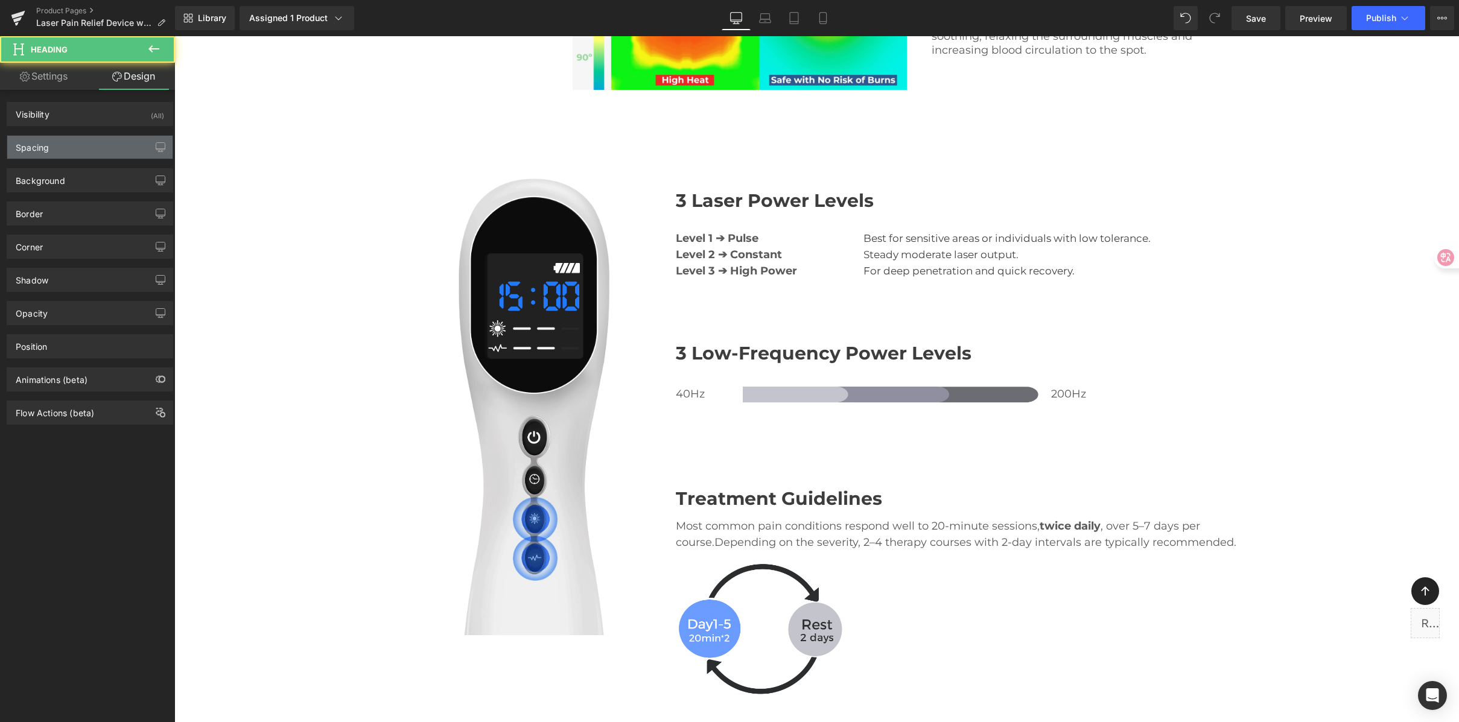
type input "0"
click at [81, 145] on div "Spacing" at bounding box center [89, 147] width 165 height 23
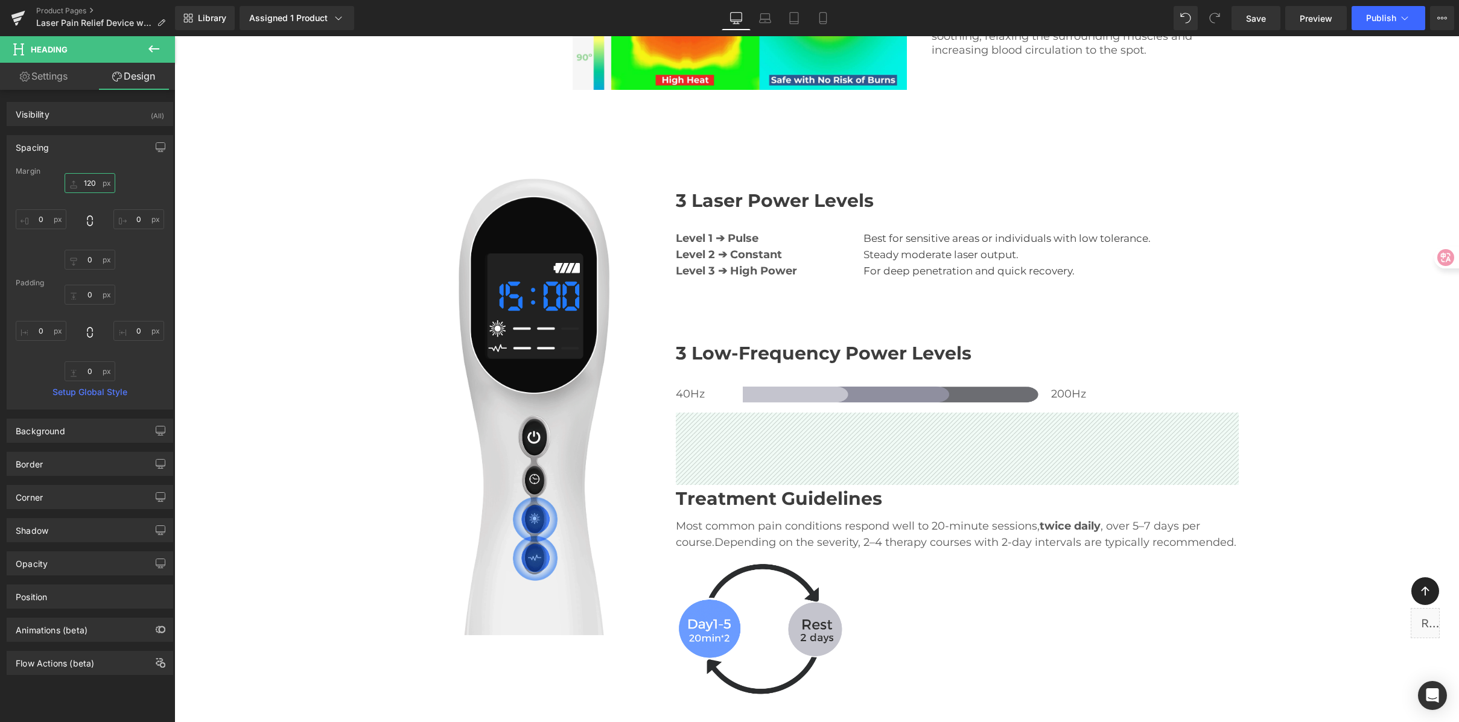
click at [92, 188] on input "120" at bounding box center [90, 183] width 51 height 20
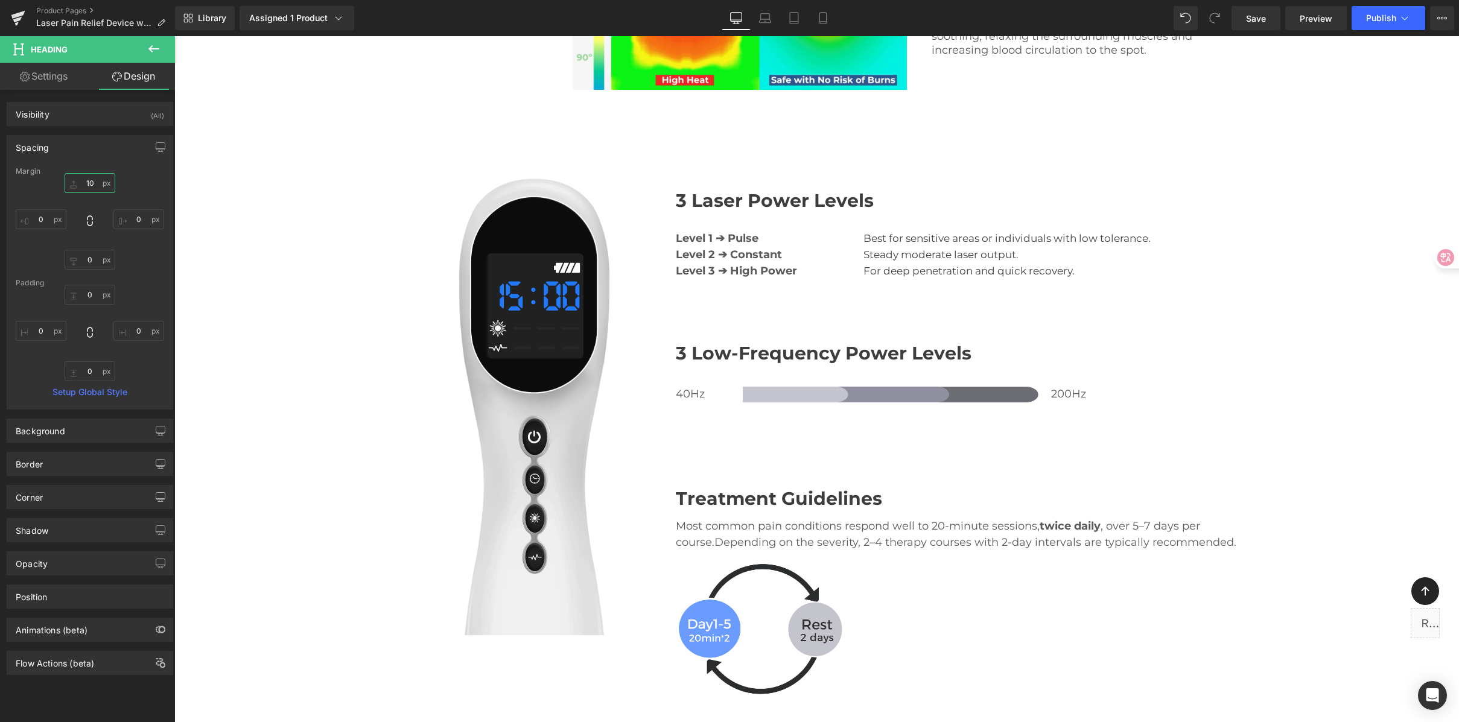
type input "100"
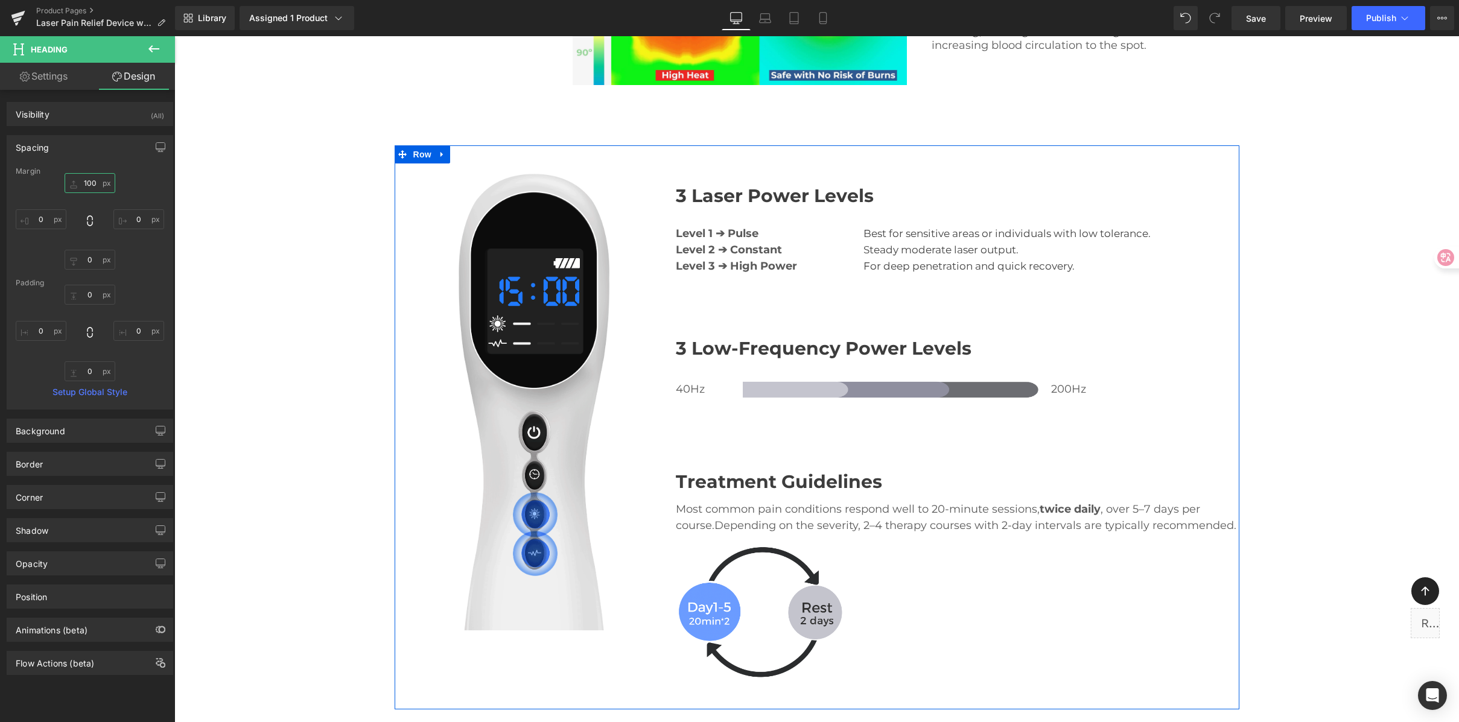
scroll to position [2486, 0]
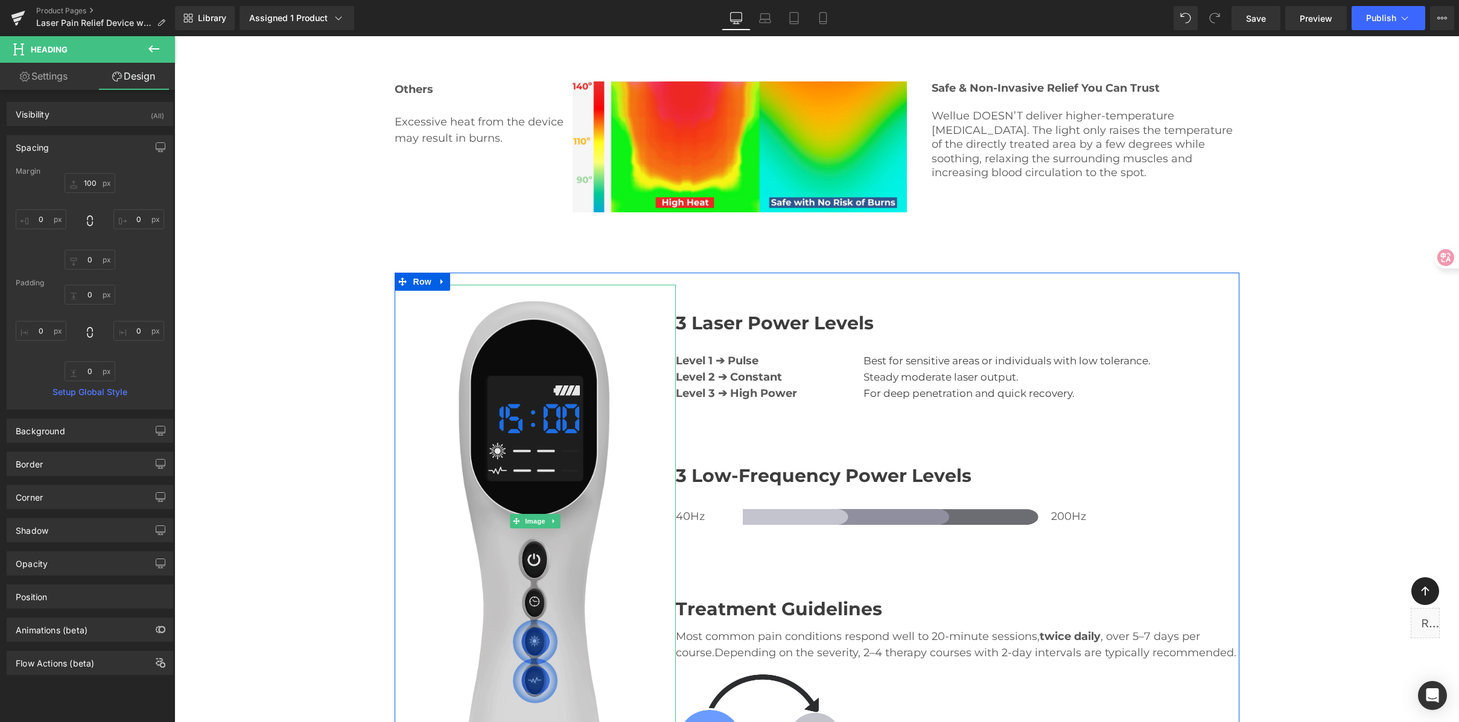
click at [509, 450] on img at bounding box center [535, 521] width 197 height 473
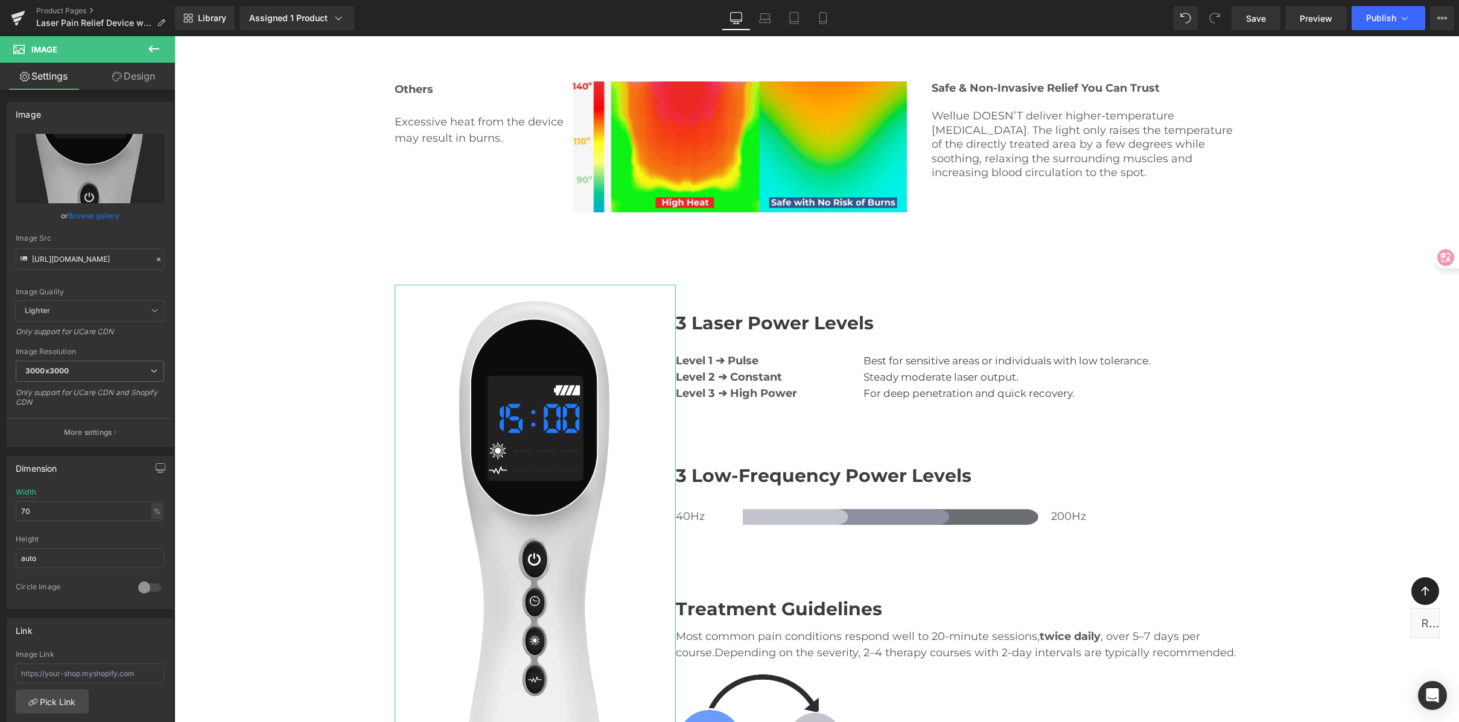
click at [117, 81] on icon at bounding box center [117, 77] width 10 height 10
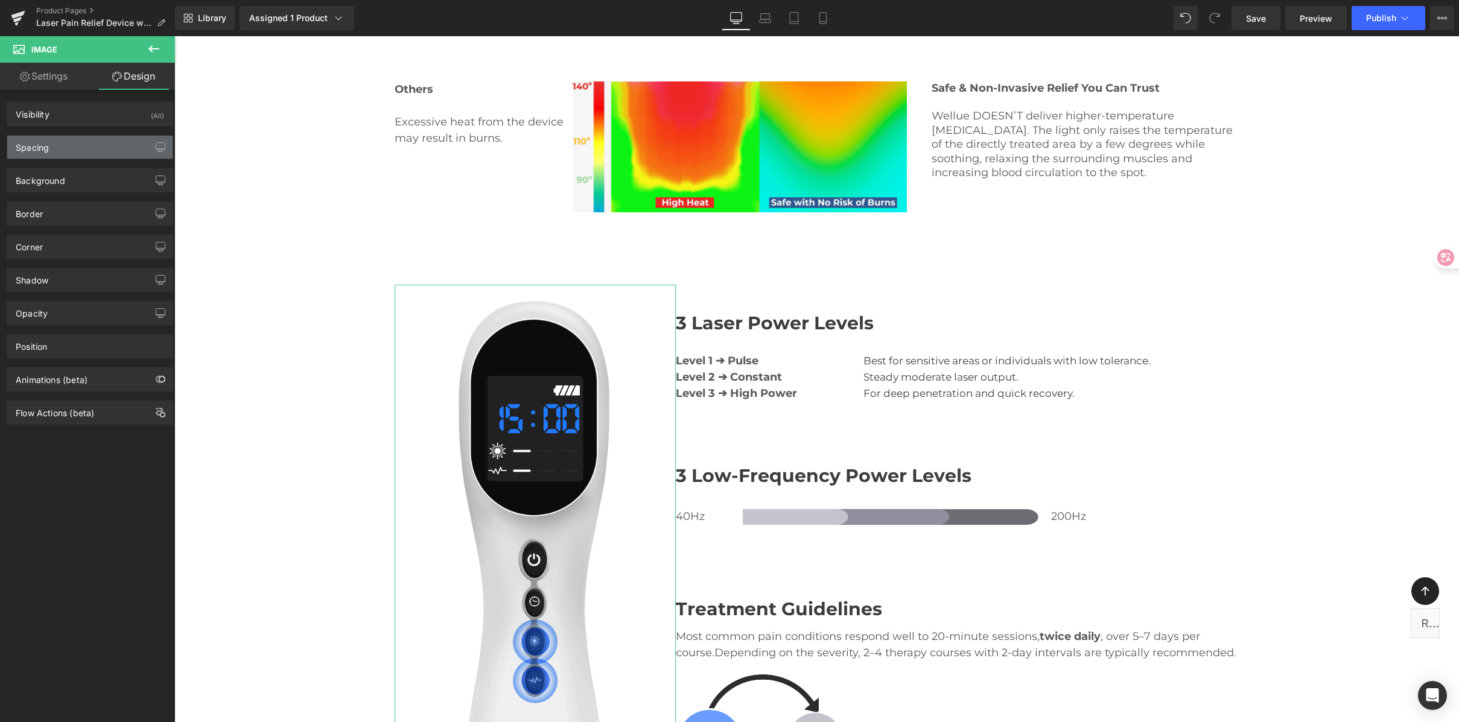
click at [84, 146] on div "Spacing" at bounding box center [89, 147] width 165 height 23
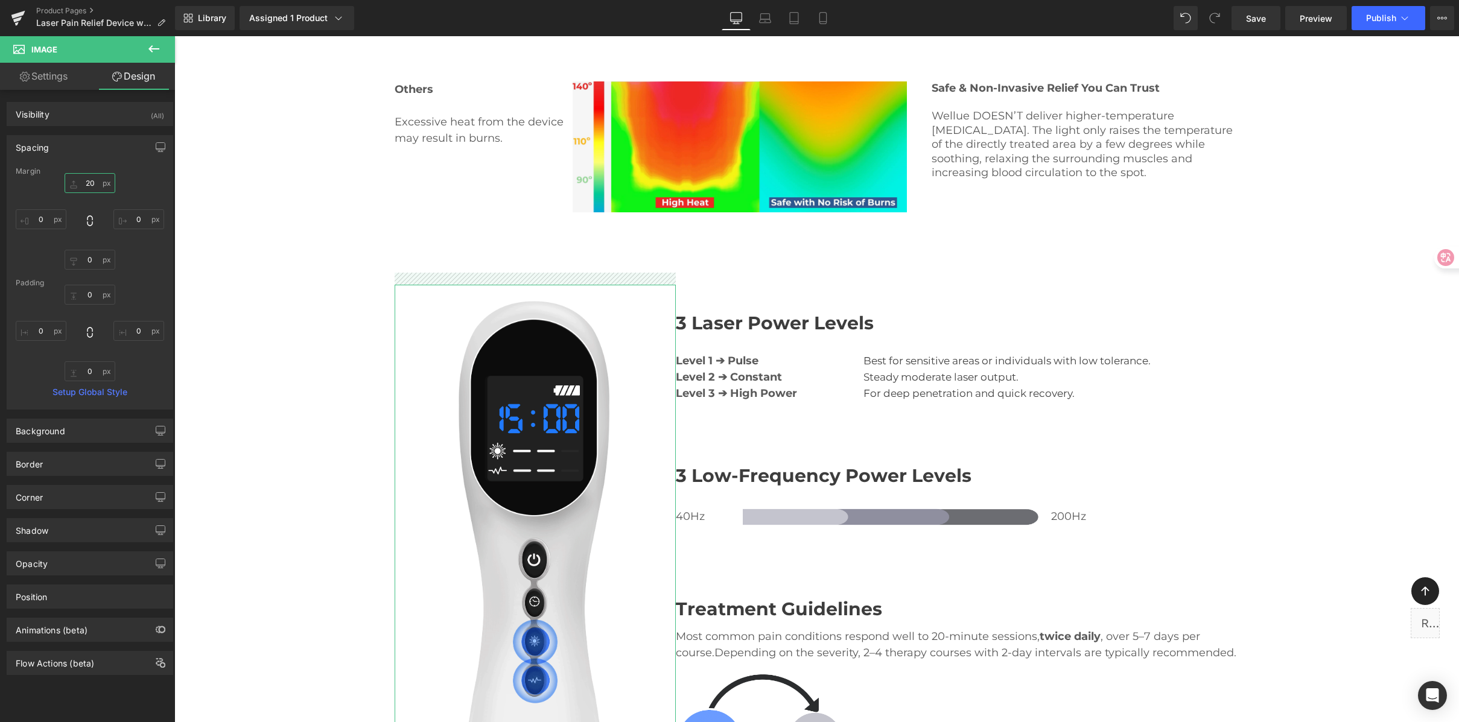
click at [85, 182] on input "20" at bounding box center [90, 183] width 51 height 20
type input "40"
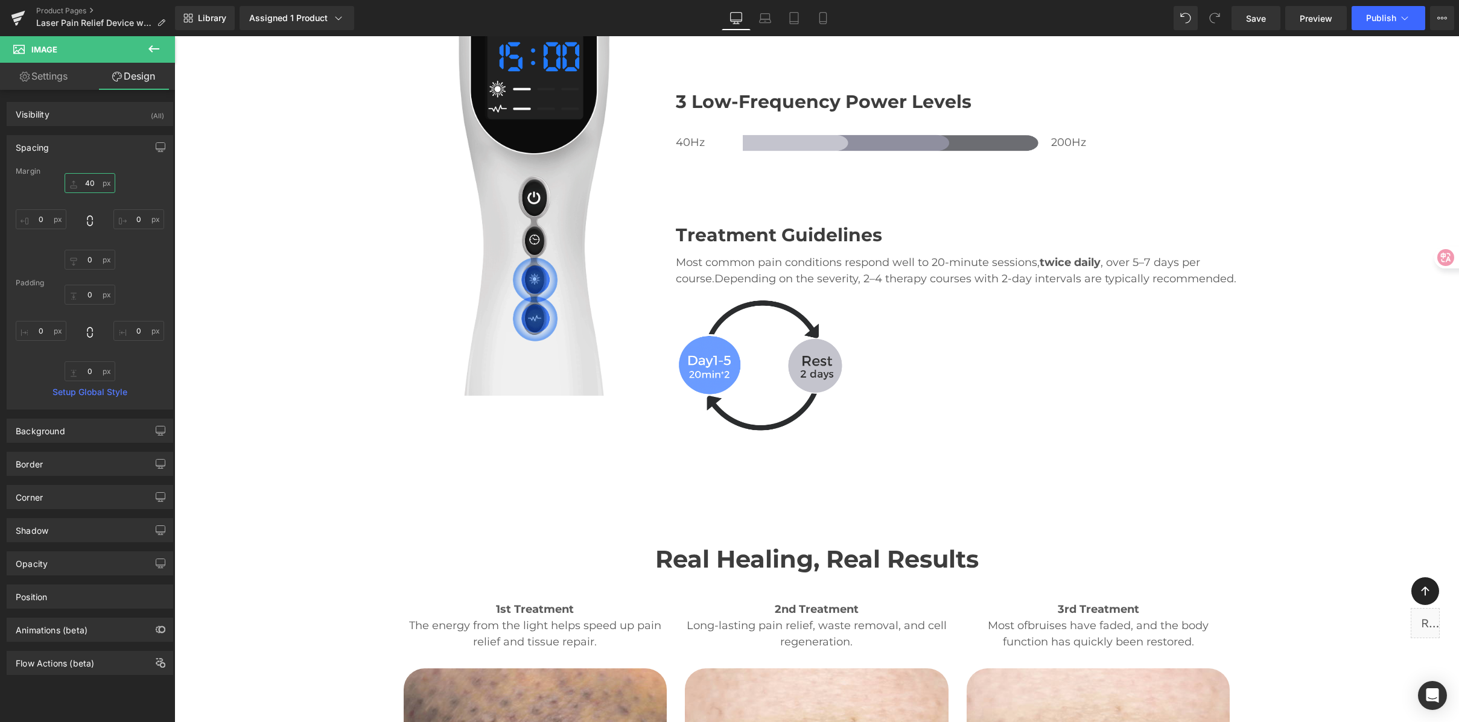
scroll to position [2880, 0]
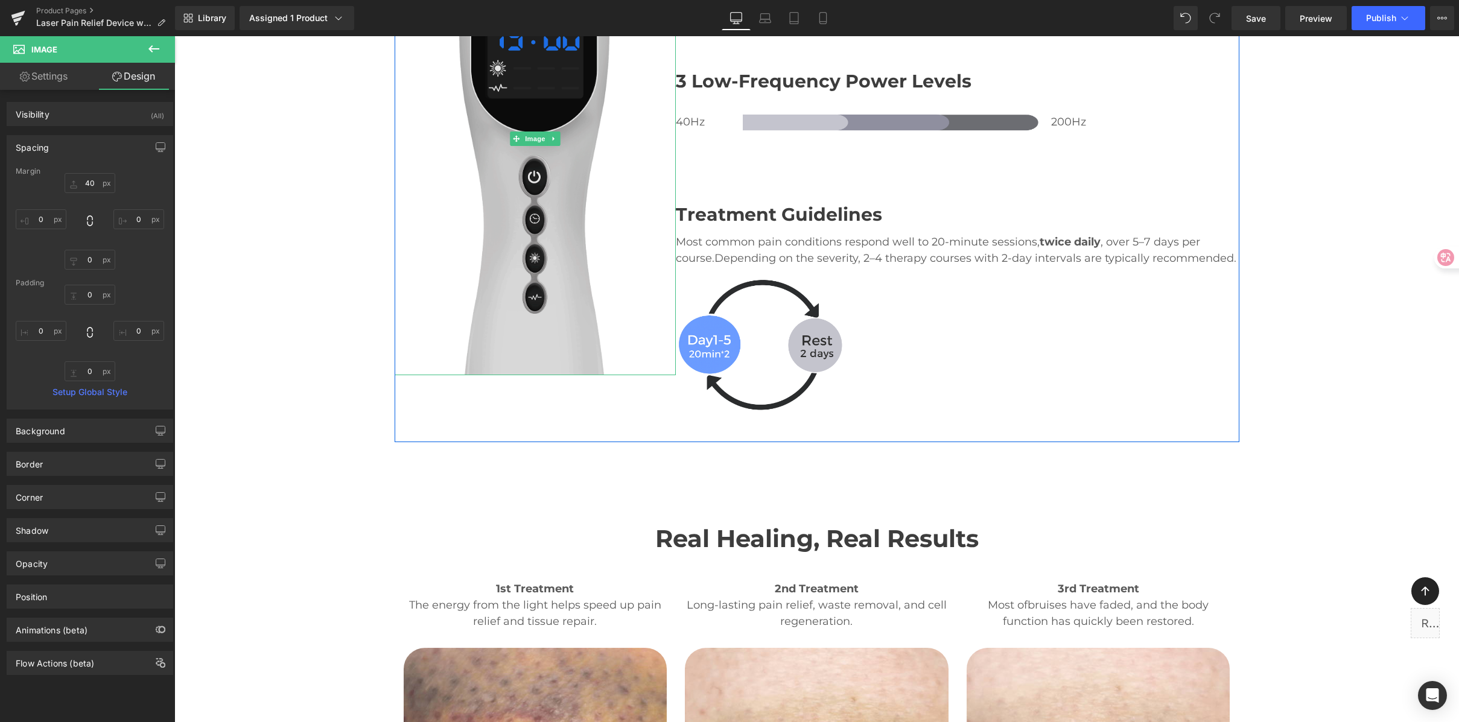
click at [481, 180] on img at bounding box center [535, 138] width 197 height 473
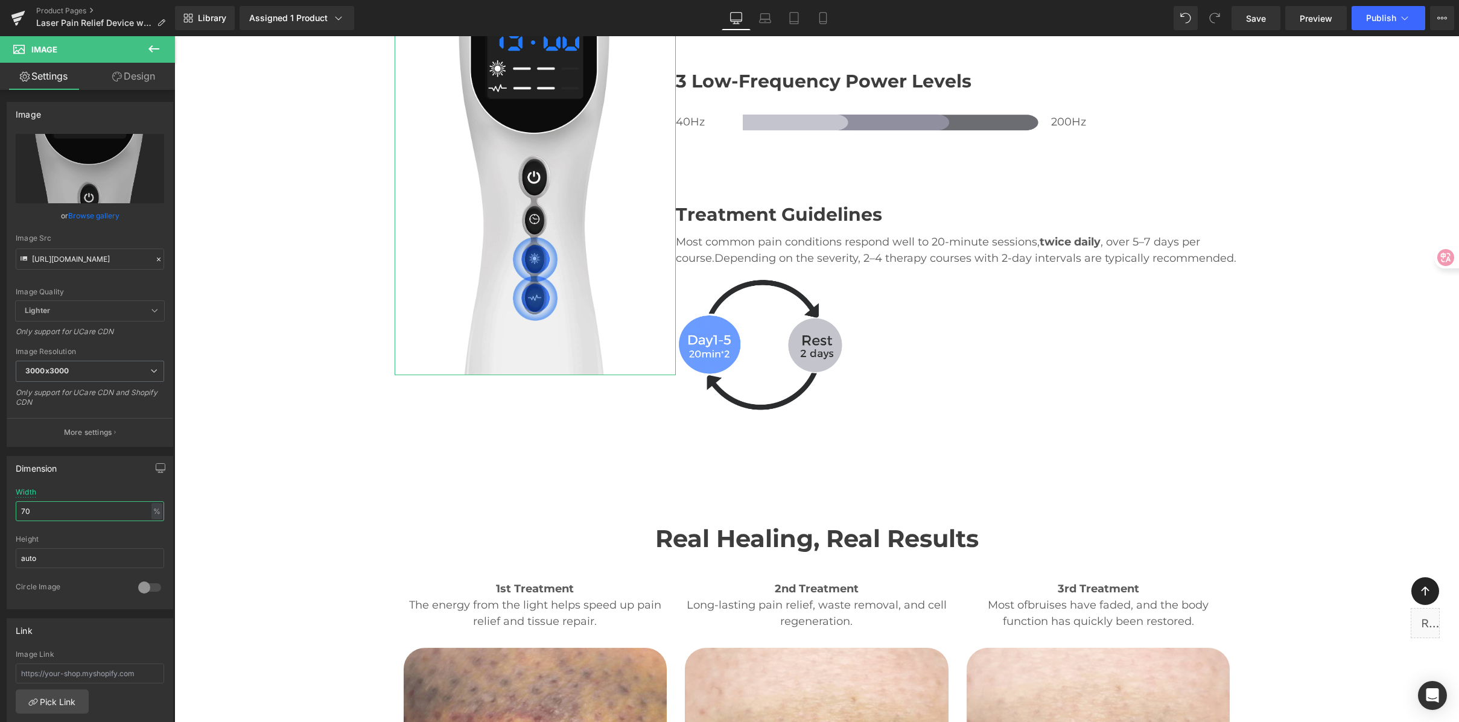
drag, startPoint x: 34, startPoint y: 507, endPoint x: -16, endPoint y: 509, distance: 49.5
click at [0, 509] on html "You are previewing how the will restyle your page. You can not edit Elements in…" at bounding box center [729, 361] width 1459 height 722
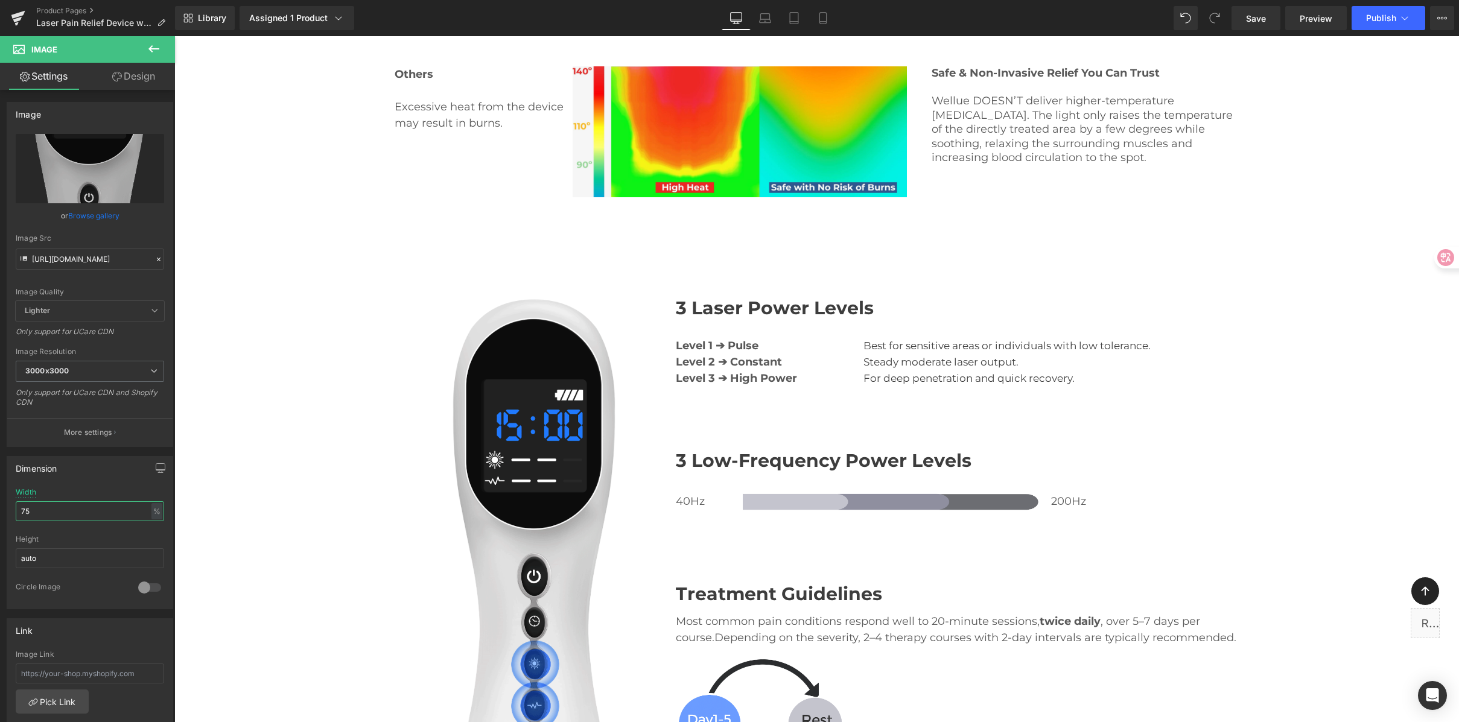
scroll to position [2500, 0]
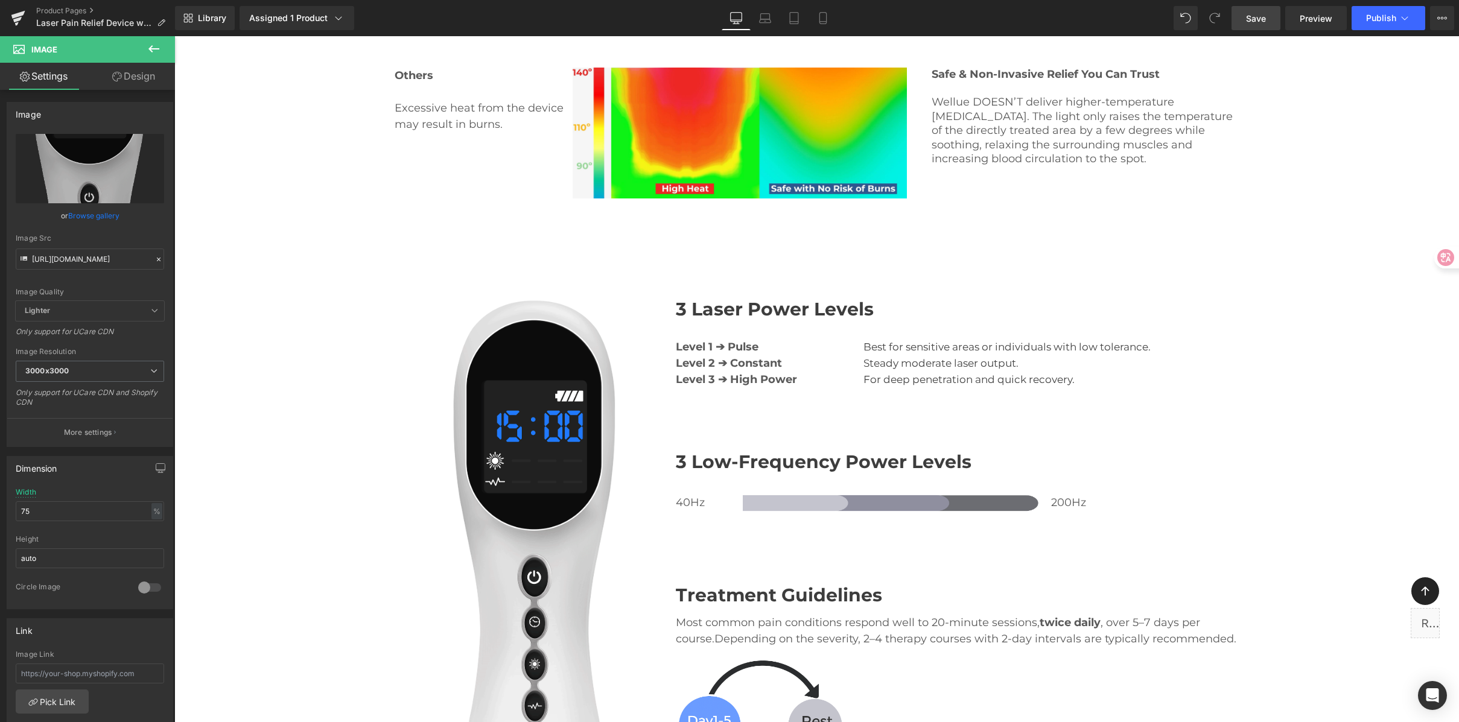
click at [1265, 23] on span "Save" at bounding box center [1256, 18] width 20 height 13
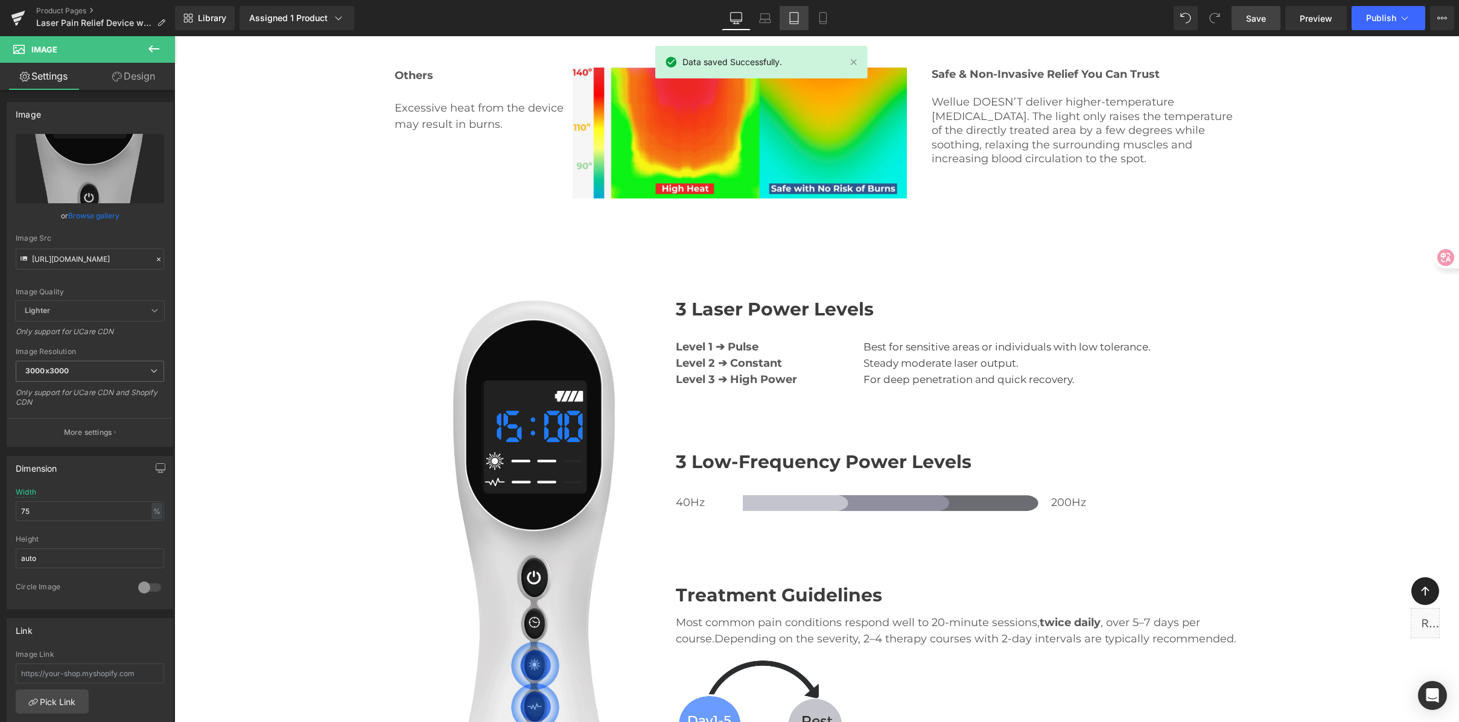
click at [797, 22] on icon at bounding box center [794, 22] width 8 height 0
type input "80"
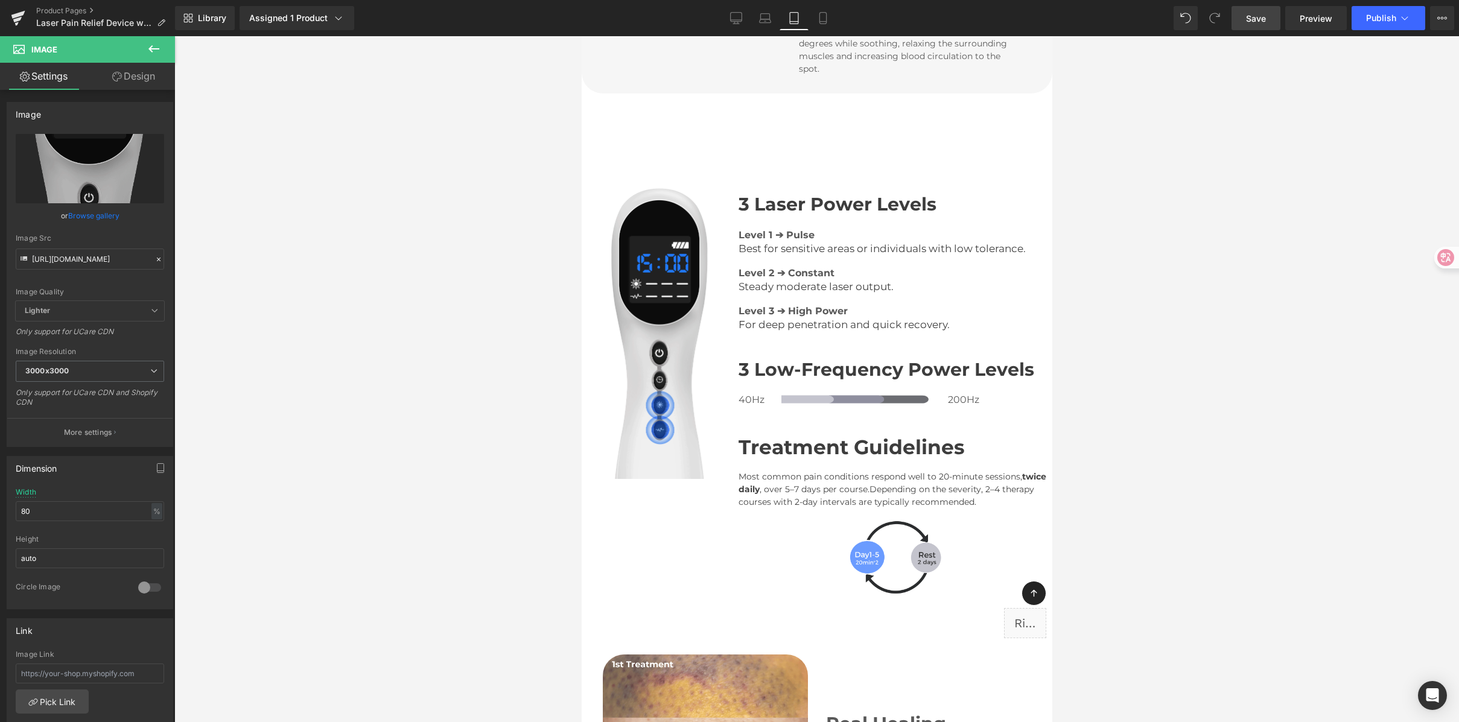
scroll to position [2486, 0]
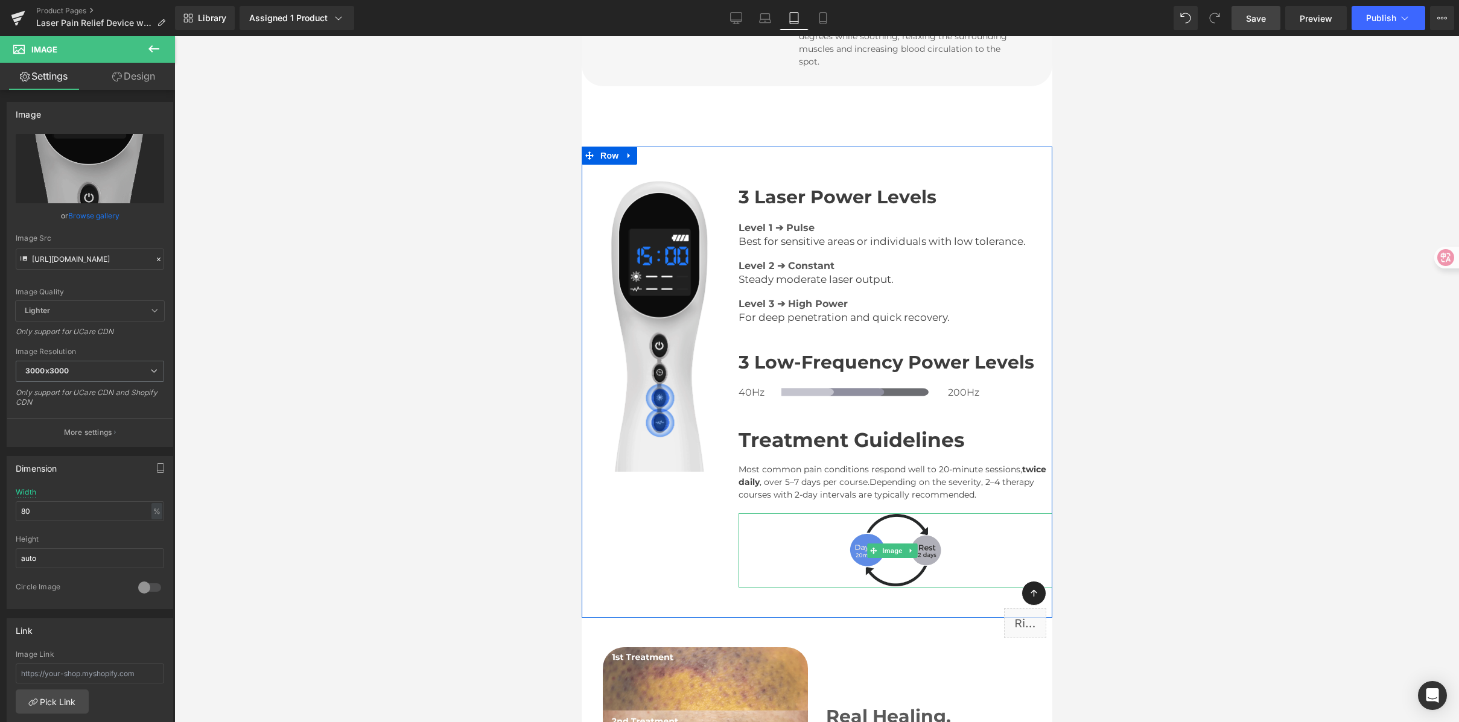
click at [894, 514] on img at bounding box center [895, 551] width 94 height 74
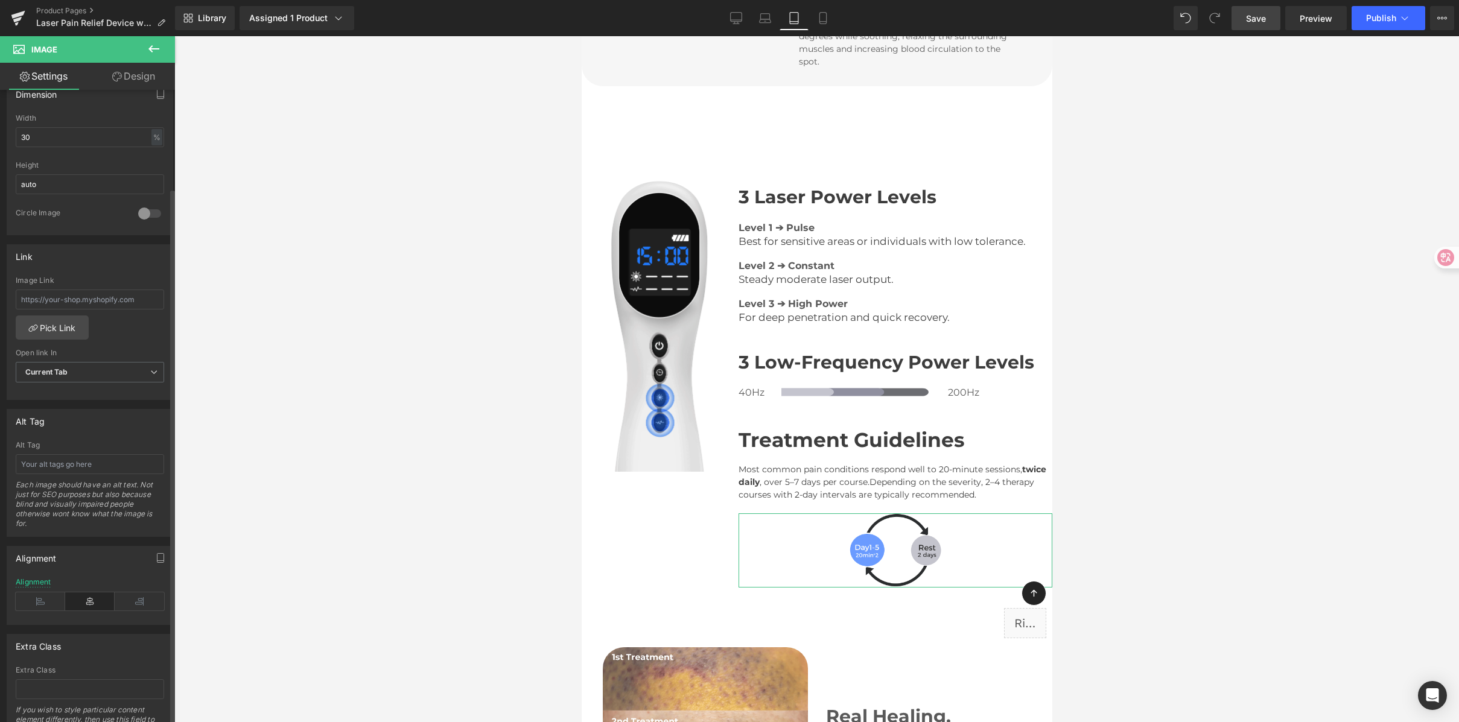
scroll to position [439, 0]
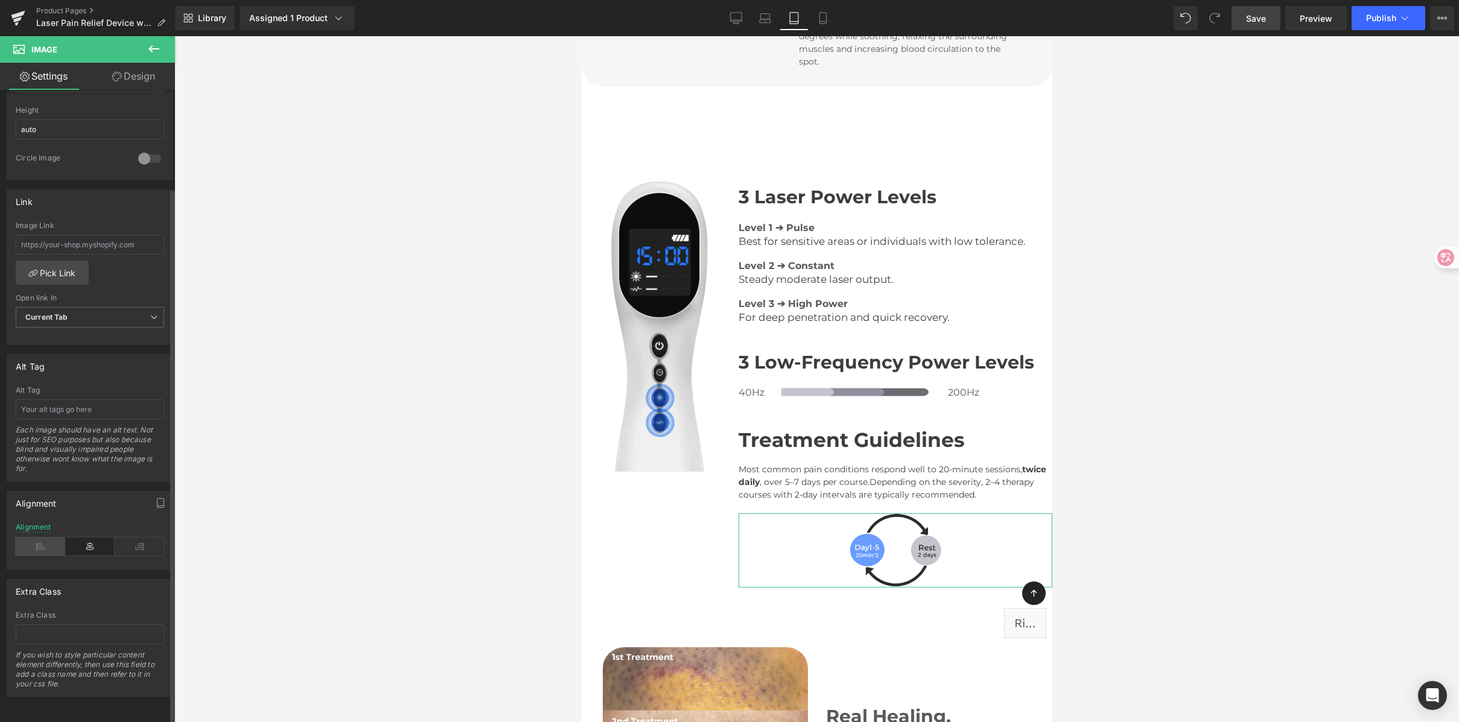
click at [52, 545] on icon at bounding box center [40, 547] width 49 height 18
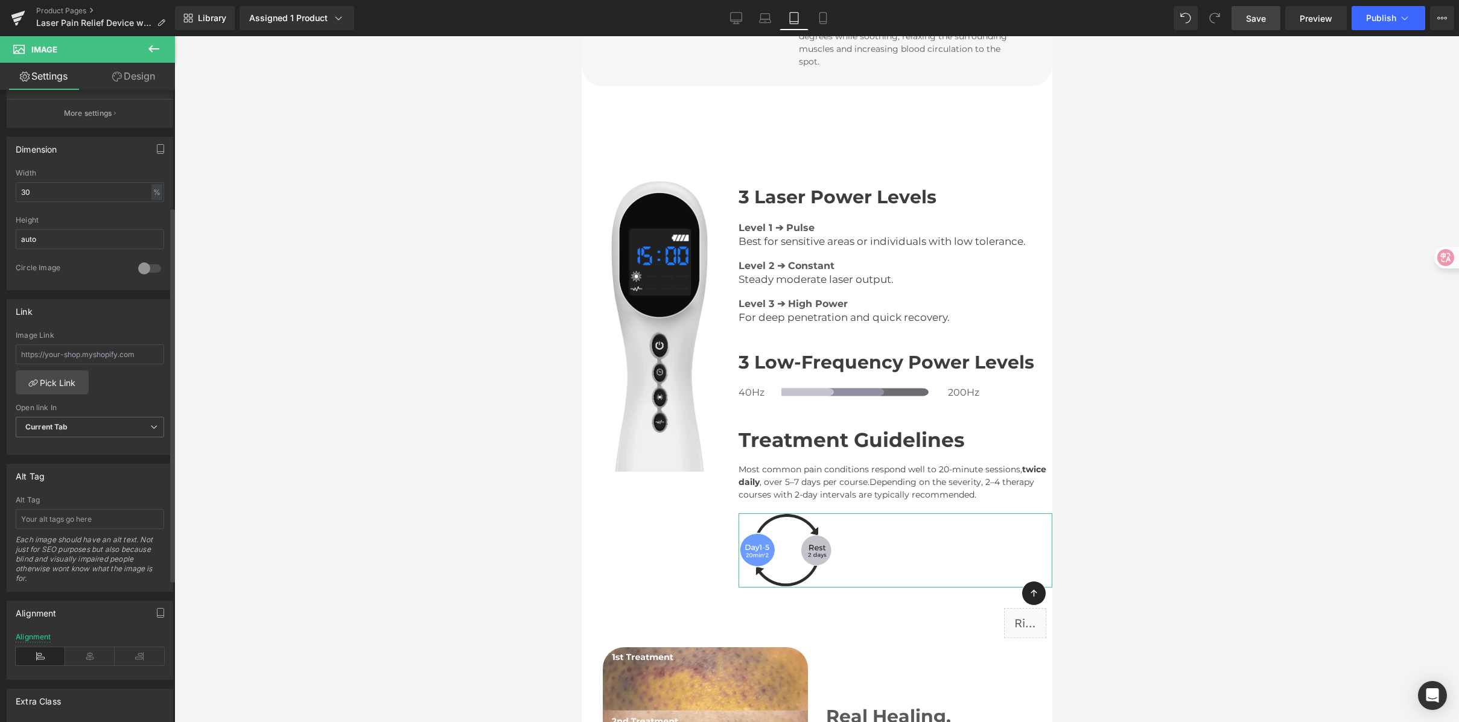
scroll to position [197, 0]
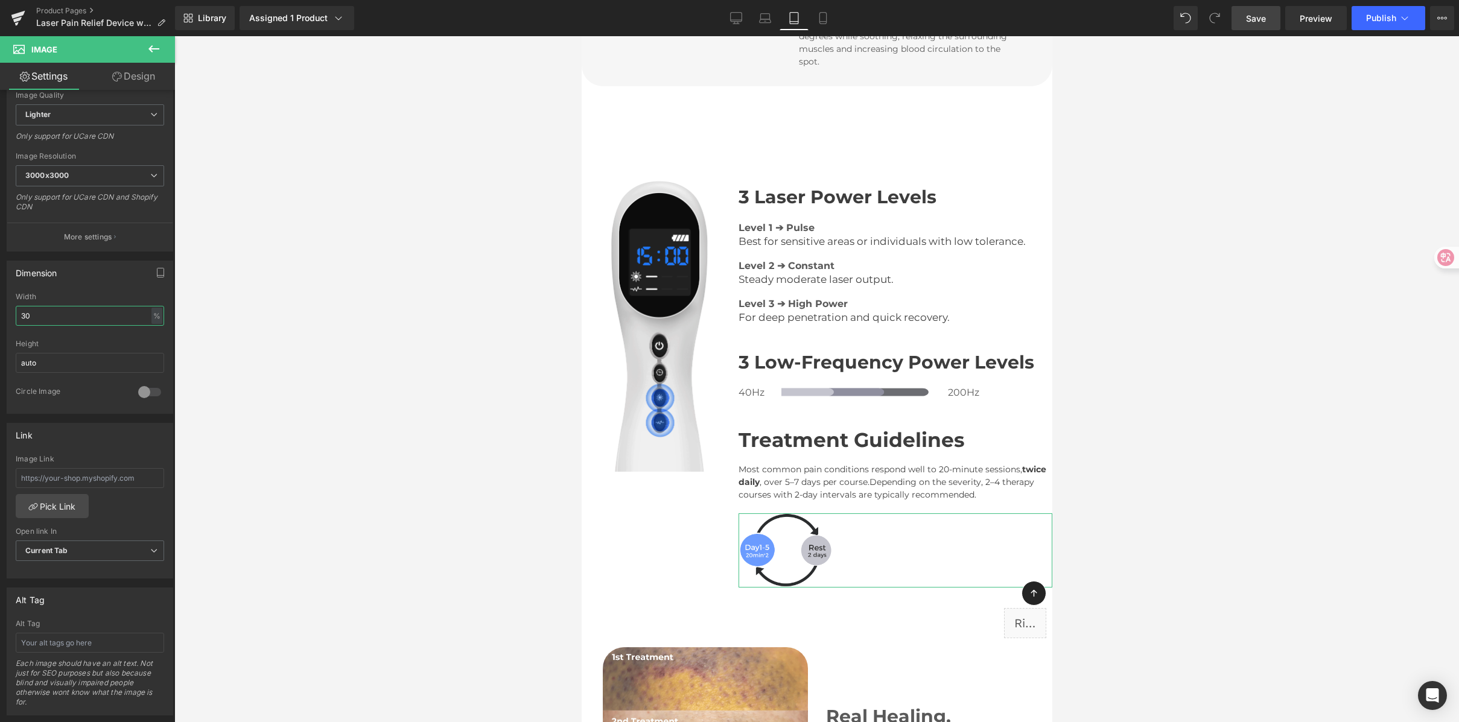
drag, startPoint x: 53, startPoint y: 319, endPoint x: -10, endPoint y: 311, distance: 63.8
click at [0, 311] on html "You are previewing how the will restyle your page. You can not edit Elements in…" at bounding box center [729, 361] width 1459 height 722
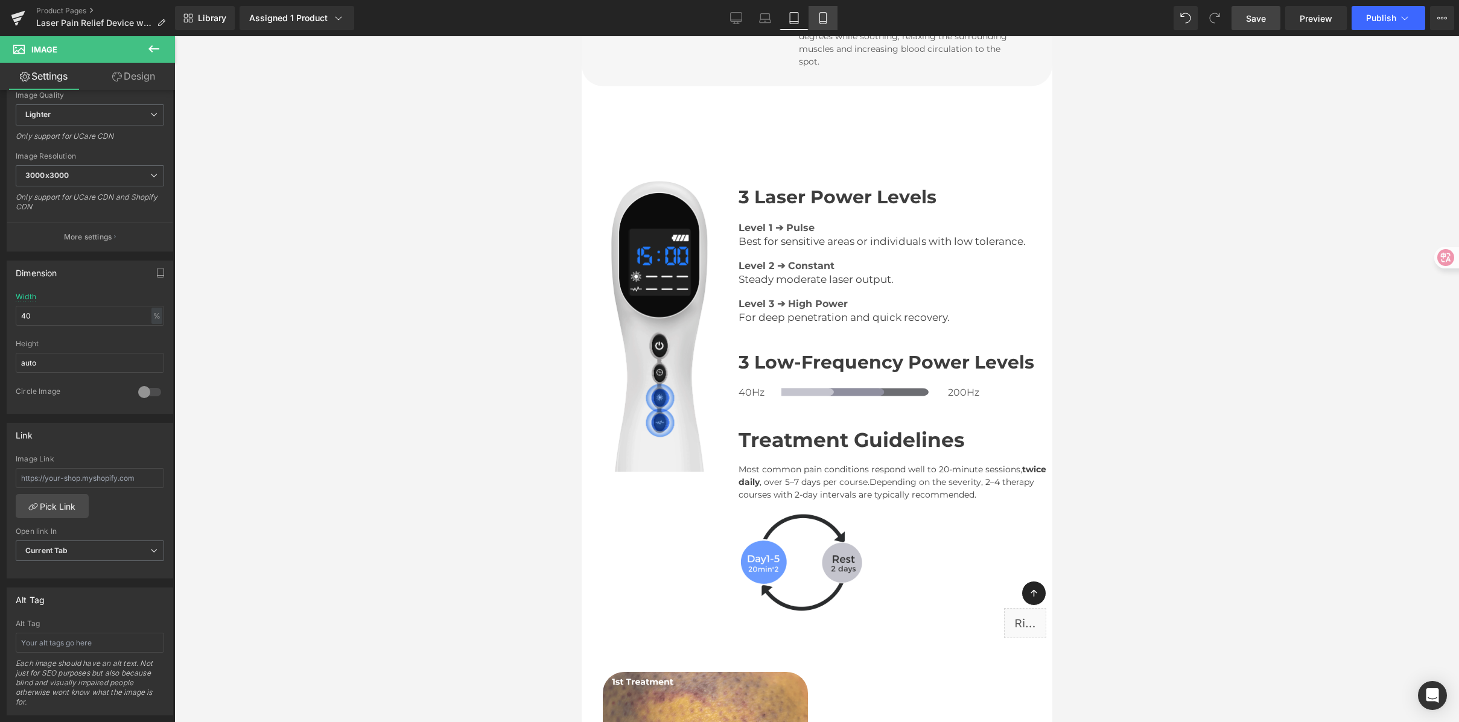
click at [829, 13] on icon at bounding box center [823, 18] width 12 height 12
type input "30"
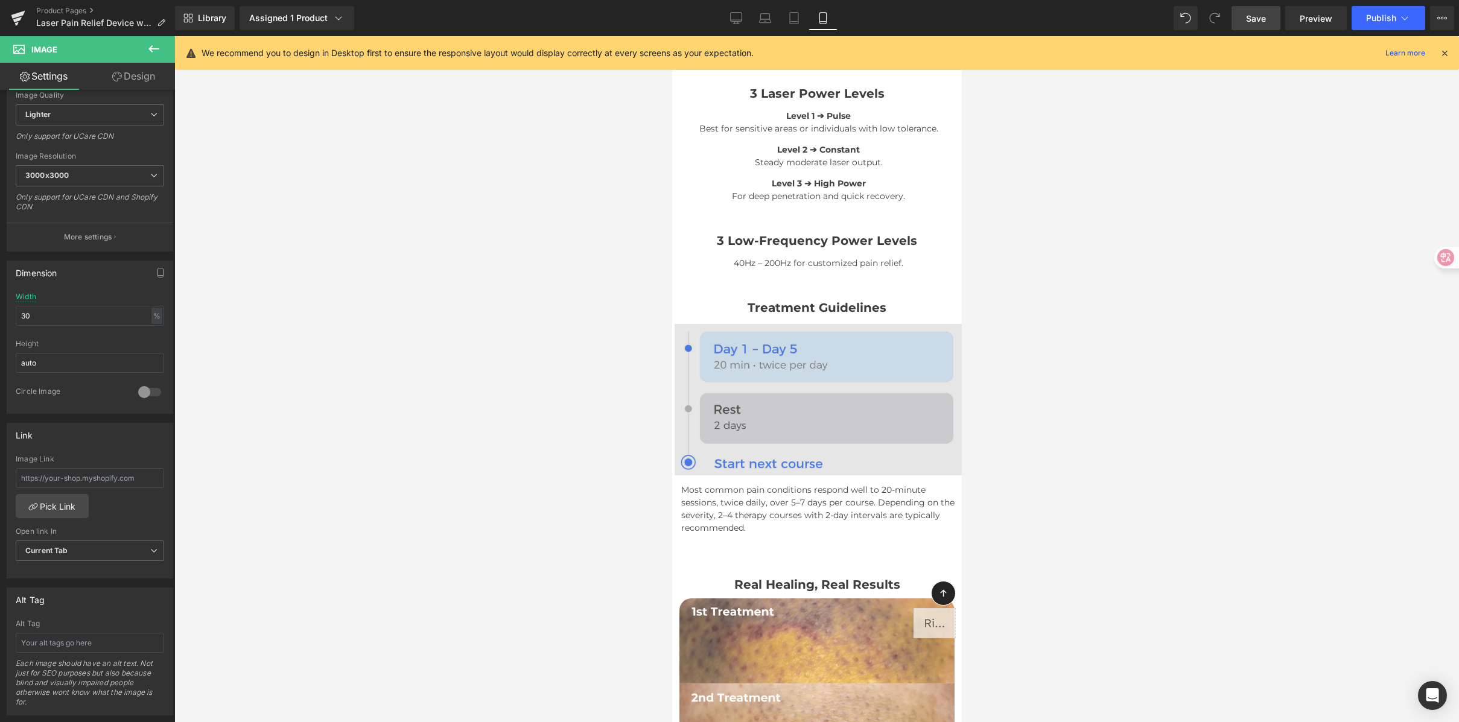
scroll to position [2710, 0]
click at [812, 338] on img at bounding box center [817, 400] width 290 height 151
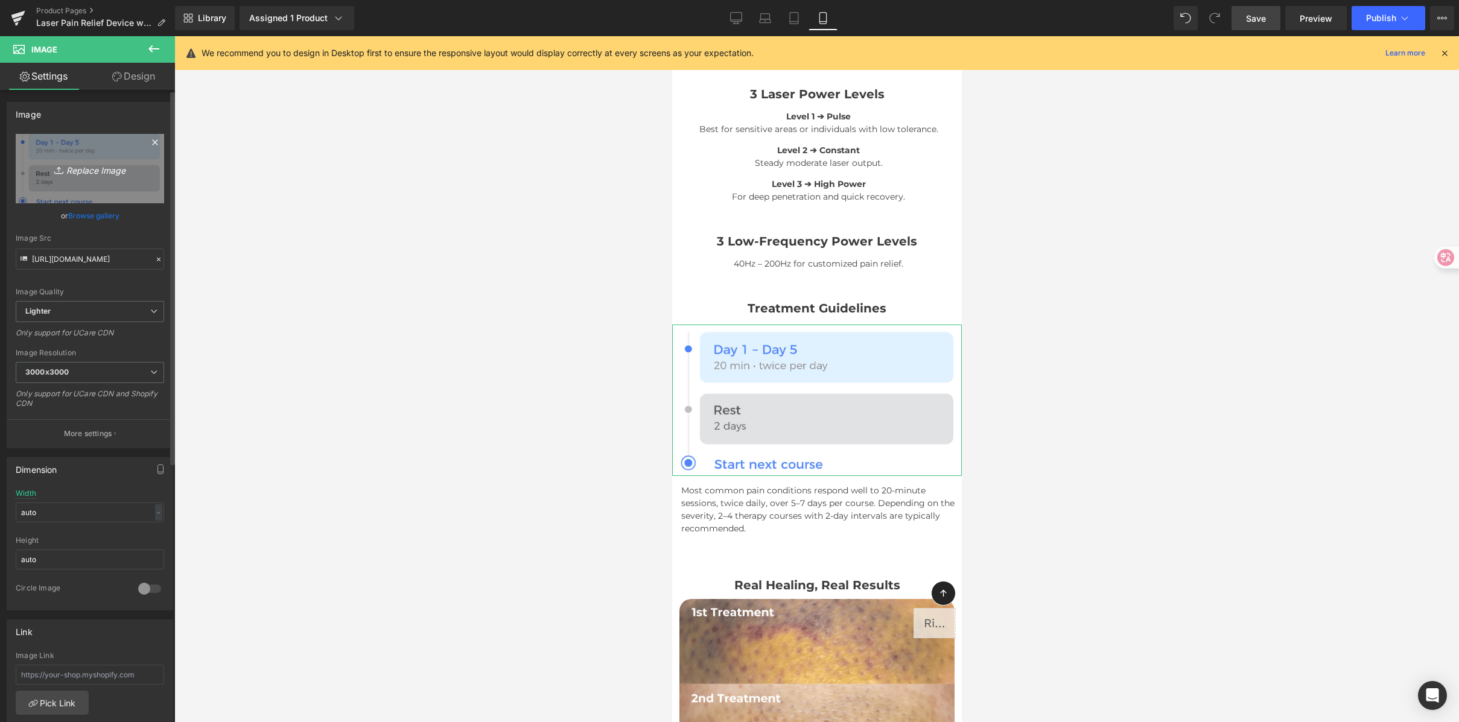
click at [72, 144] on link "Replace Image" at bounding box center [90, 168] width 148 height 69
type input "C:\fakepath\twice daily.png"
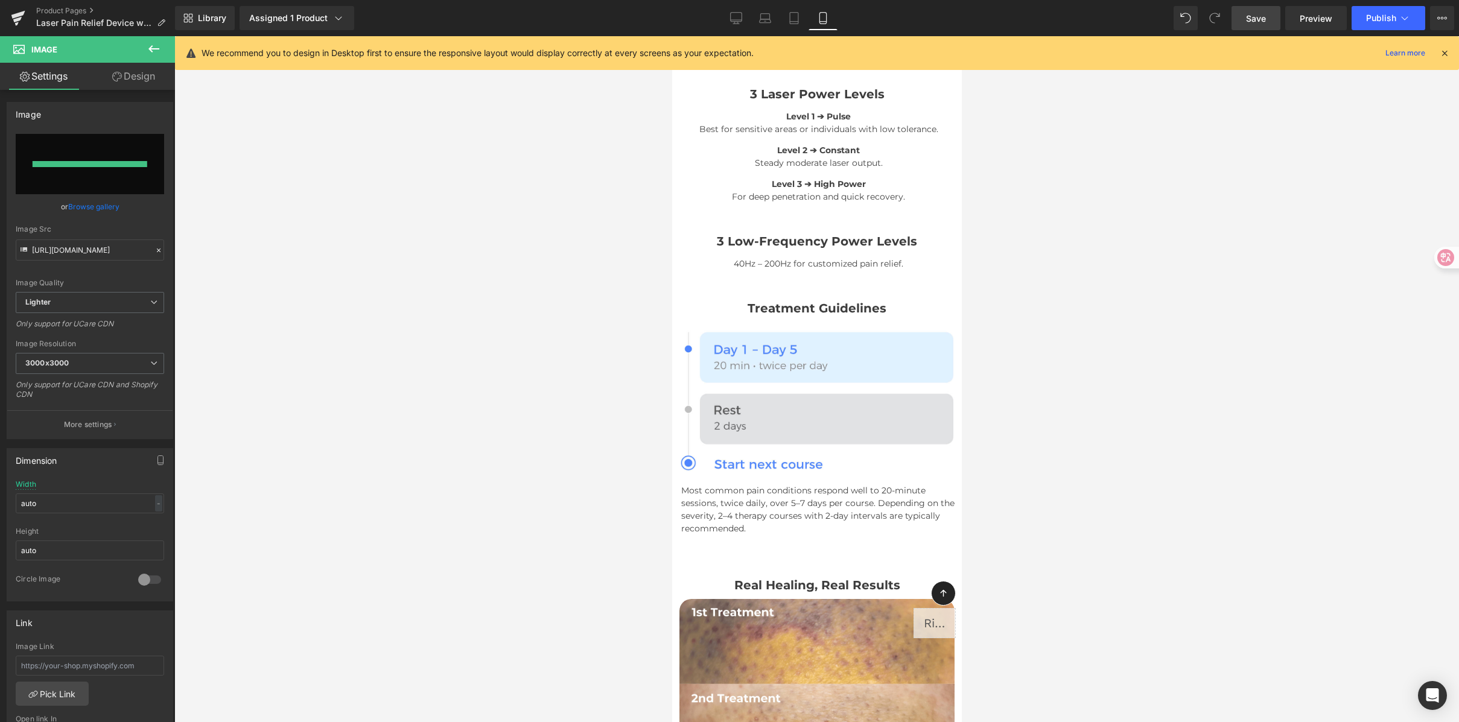
type input "https://ucarecdn.com/43121c71-b223-4139-ba07-d5231a6281cb/-/format/auto/-/previ…"
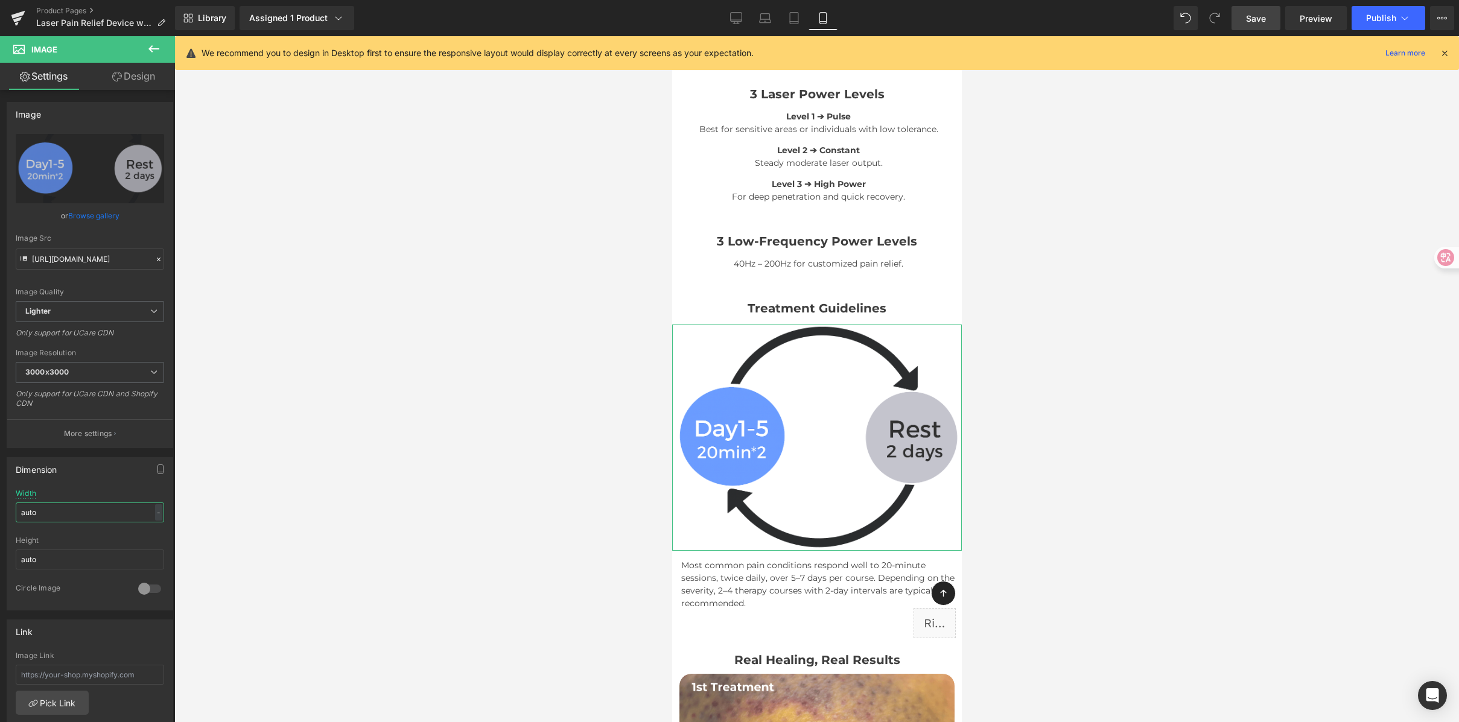
drag, startPoint x: 50, startPoint y: 515, endPoint x: -16, endPoint y: 506, distance: 66.3
click at [0, 506] on html "You are previewing how the will restyle your page. You can not edit Elements in…" at bounding box center [729, 361] width 1459 height 722
click at [155, 516] on div "-" at bounding box center [158, 513] width 7 height 16
click at [153, 536] on li "%" at bounding box center [155, 532] width 15 height 18
drag, startPoint x: 61, startPoint y: 512, endPoint x: -16, endPoint y: 509, distance: 76.7
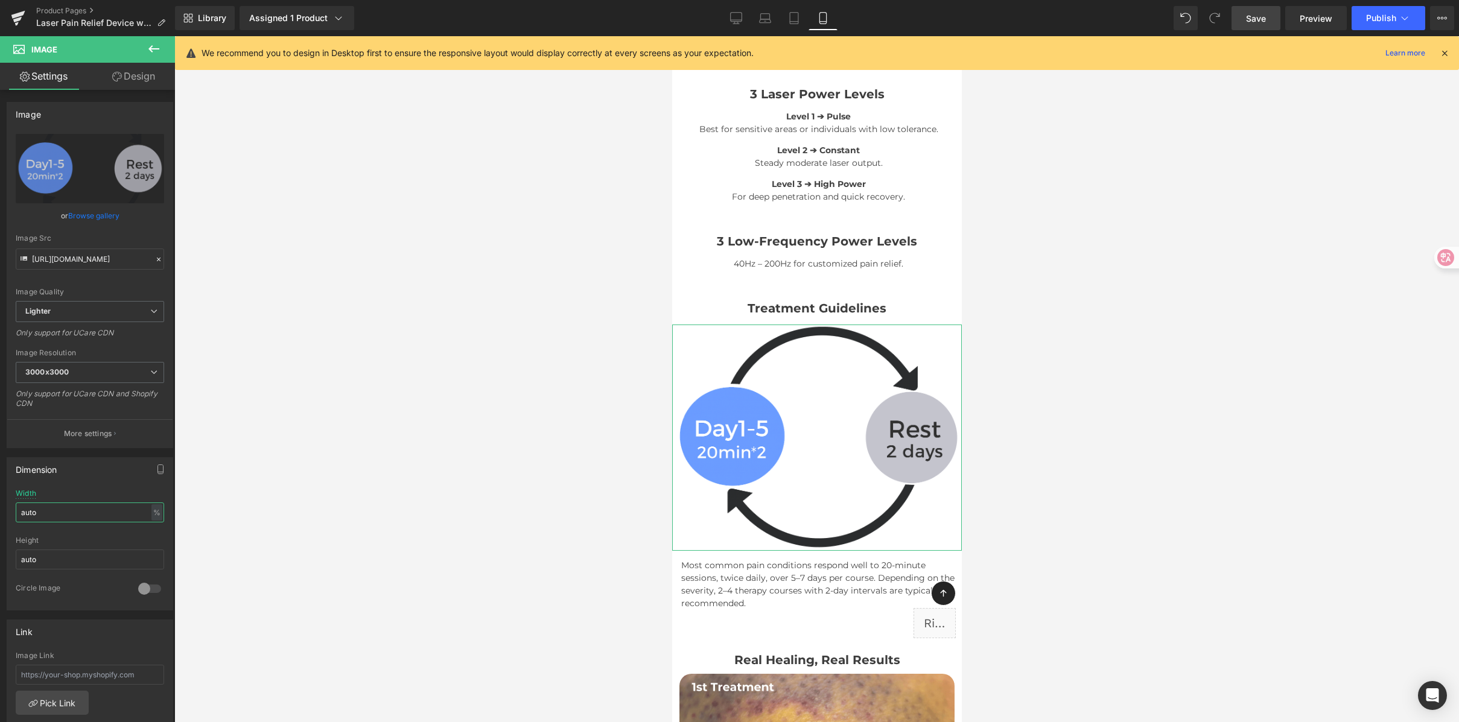
click at [0, 509] on html "You are previewing how the will restyle your page. You can not edit Elements in…" at bounding box center [729, 361] width 1459 height 722
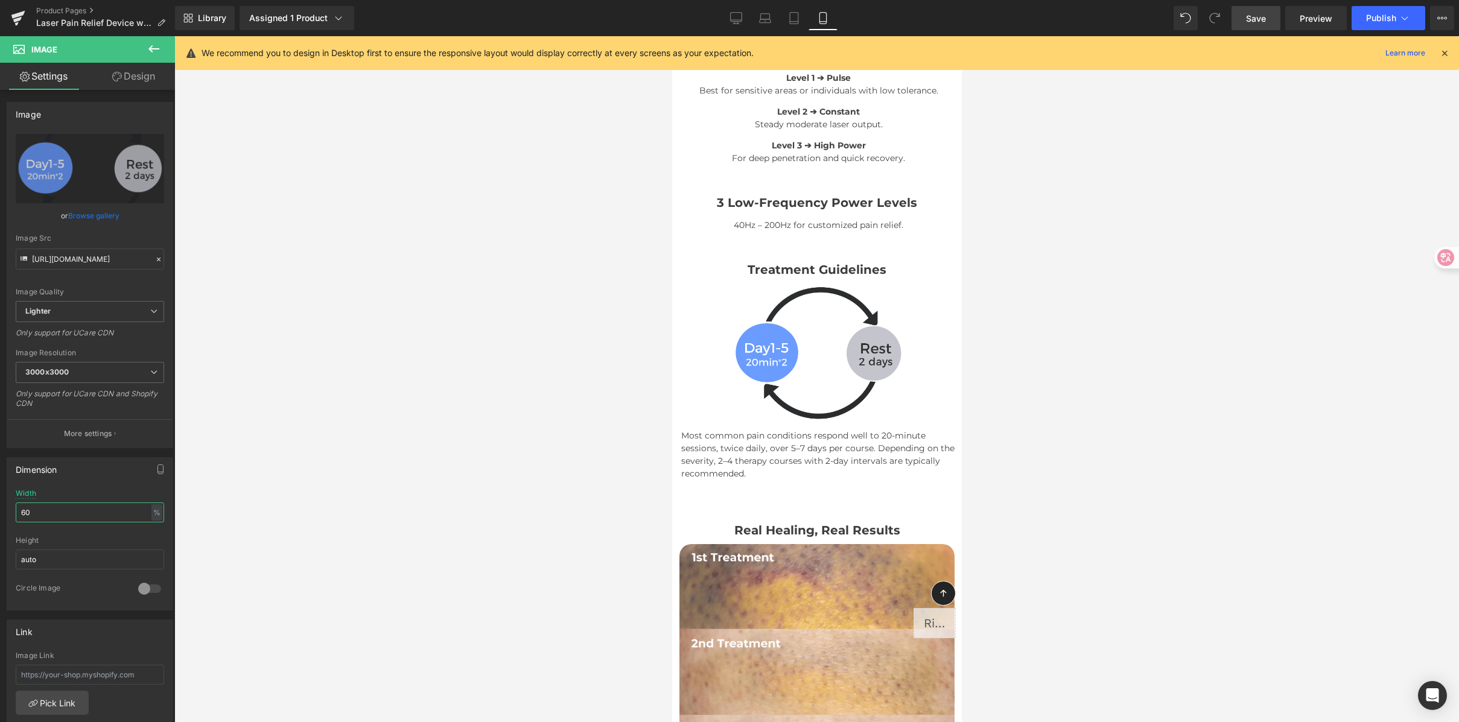
scroll to position [2749, 0]
type input "60"
click at [1266, 21] on span "Save" at bounding box center [1256, 18] width 20 height 13
click at [1366, 17] on button "Publish" at bounding box center [1389, 18] width 74 height 24
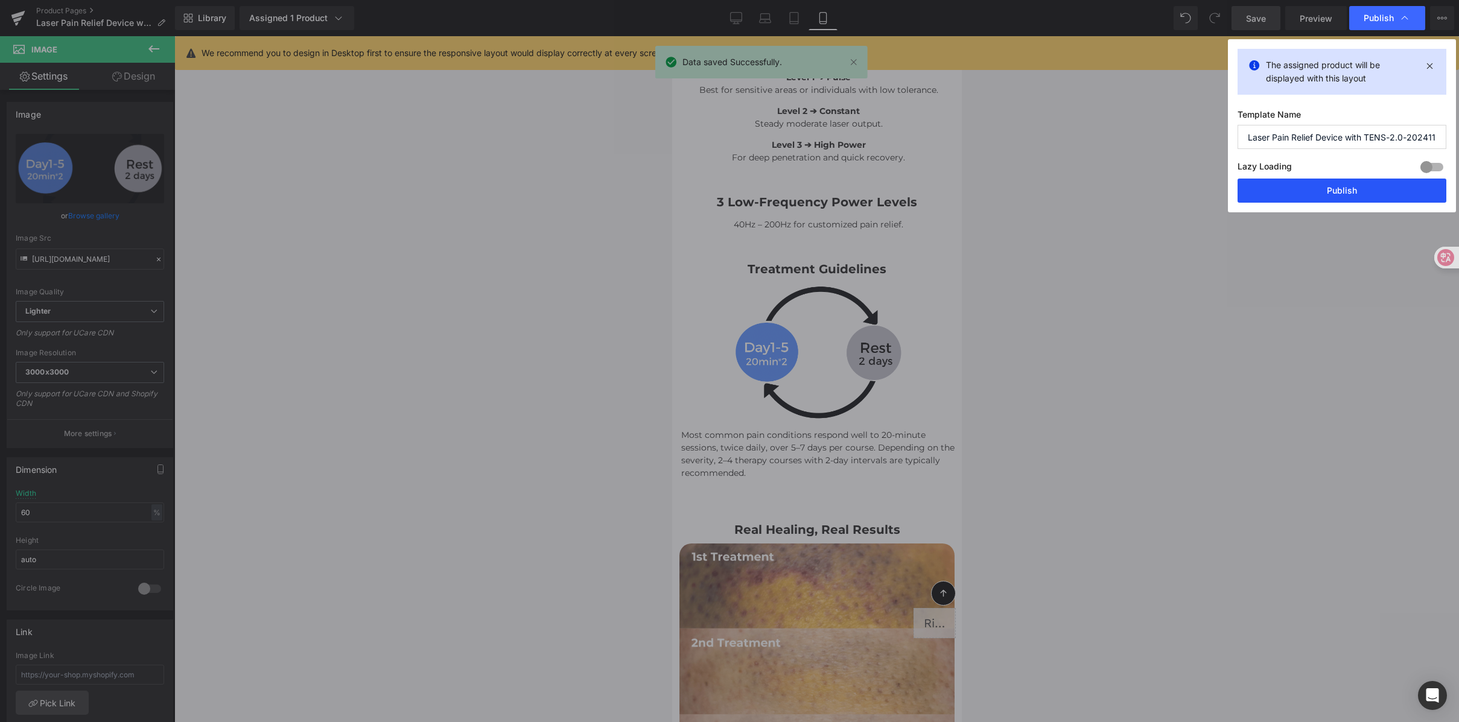
click at [0, 0] on button "Publish" at bounding box center [0, 0] width 0 height 0
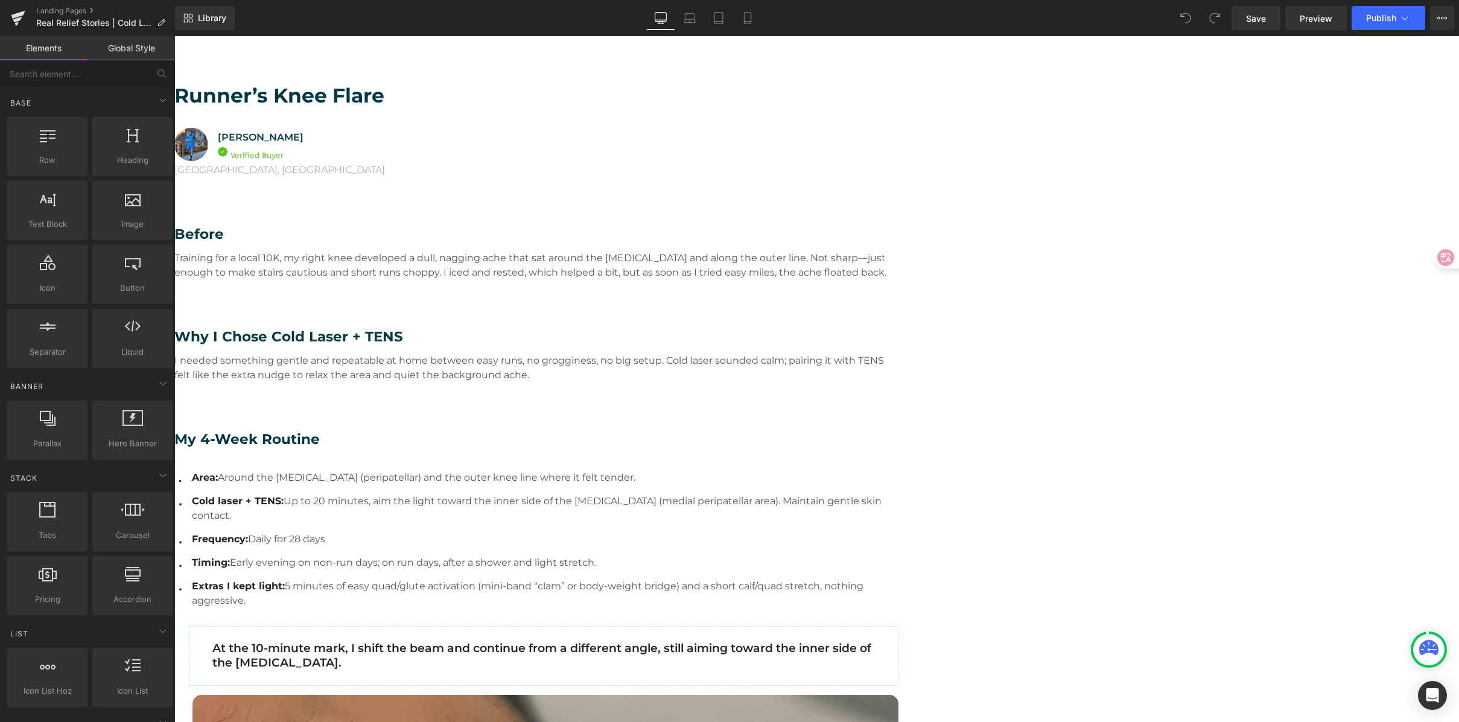
scroll to position [113, 0]
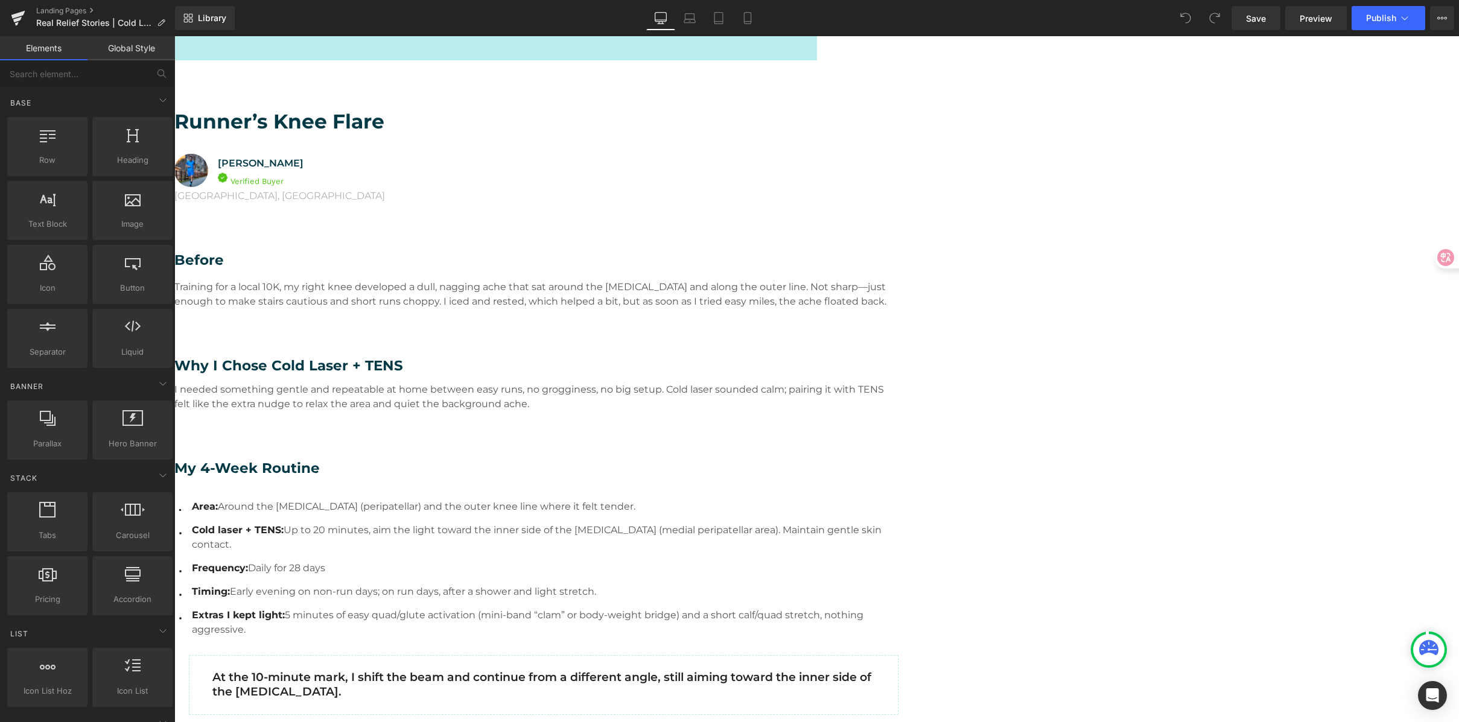
click at [1246, 17] on link "Save" at bounding box center [1256, 18] width 49 height 24
click at [553, 24] on div "Library Desktop Desktop Laptop Tablet Mobile Save Preview Publish Scheduled Vie…" at bounding box center [817, 18] width 1284 height 24
